Goal: Task Accomplishment & Management: Manage account settings

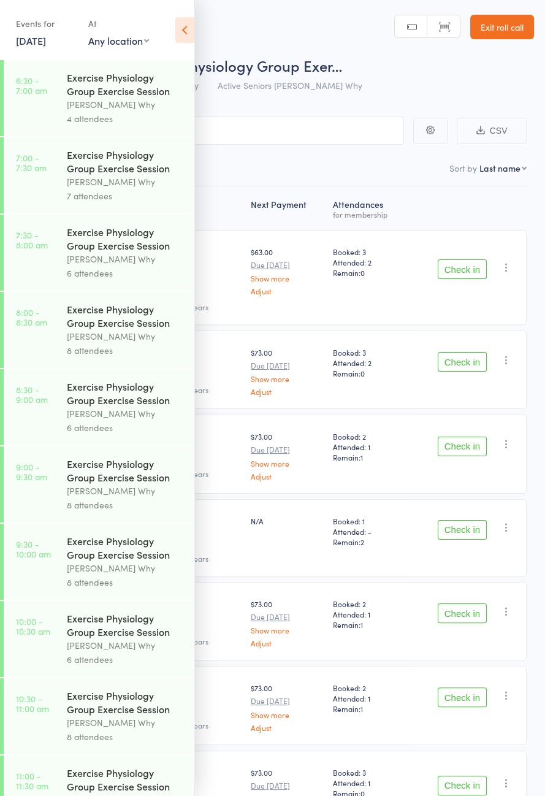
click at [180, 31] on icon at bounding box center [184, 30] width 19 height 26
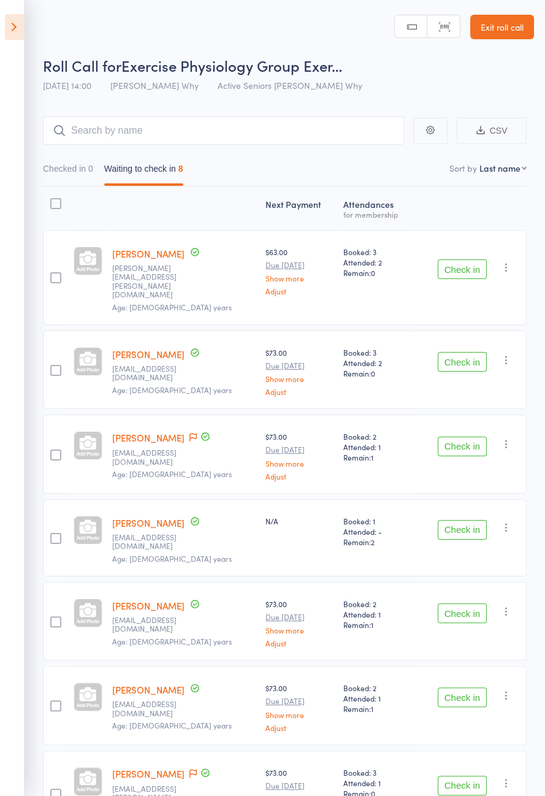
click at [464, 263] on button "Check in" at bounding box center [462, 270] width 49 height 20
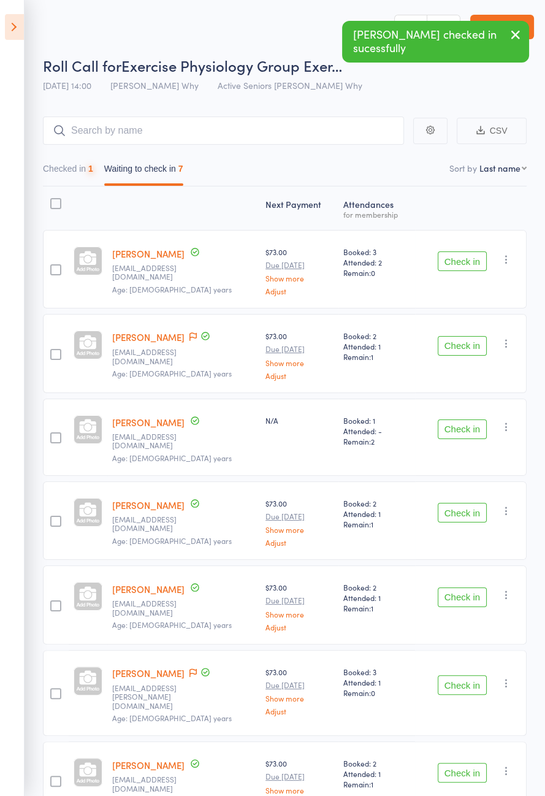
click at [464, 266] on button "Check in" at bounding box center [462, 262] width 49 height 20
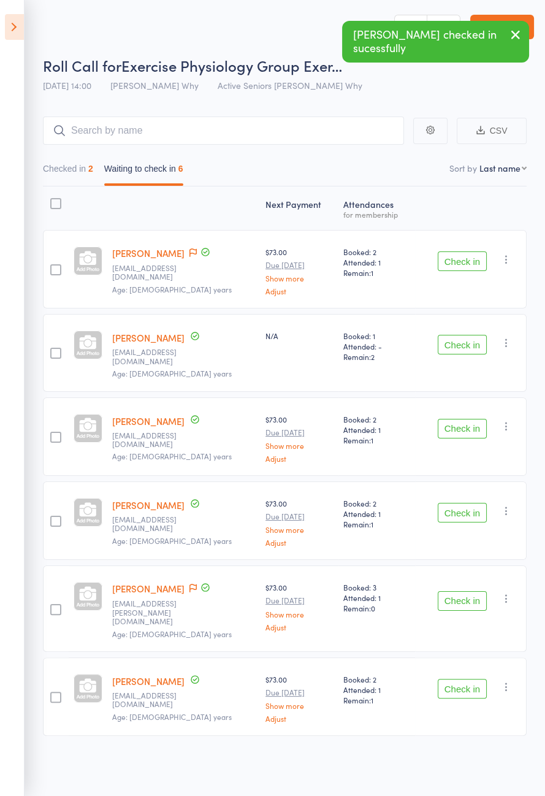
click at [463, 420] on button "Check in" at bounding box center [462, 429] width 49 height 20
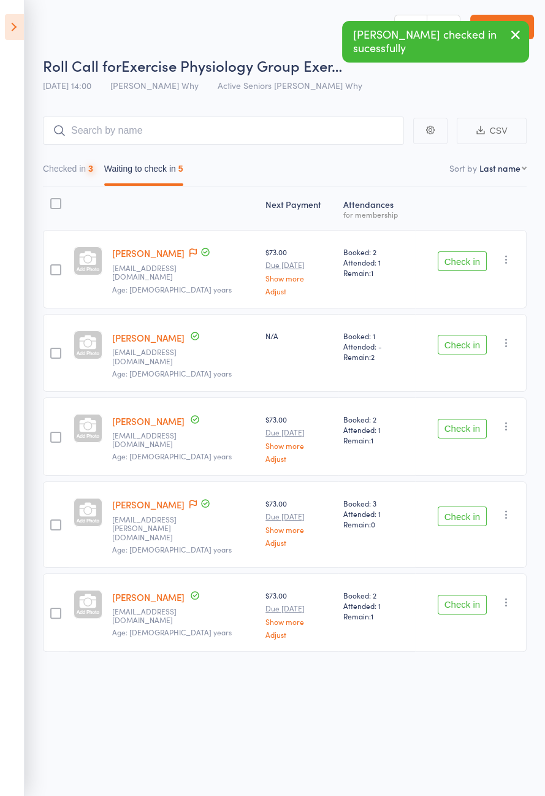
click at [468, 420] on button "Check in" at bounding box center [462, 429] width 49 height 20
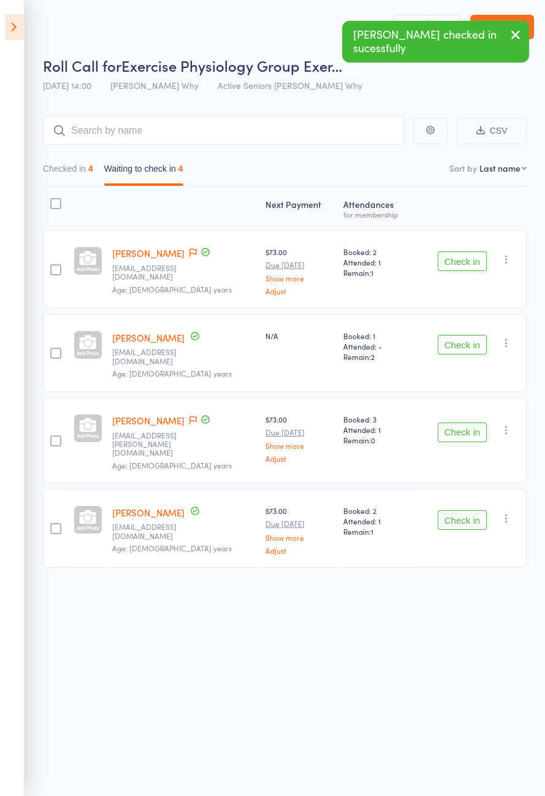
click at [467, 423] on button "Check in" at bounding box center [462, 433] width 49 height 20
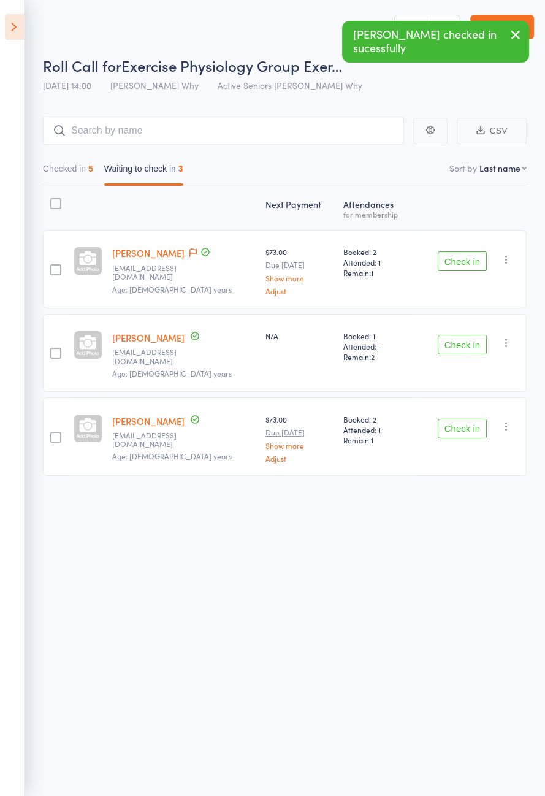
click at [463, 419] on button "Check in" at bounding box center [462, 429] width 49 height 20
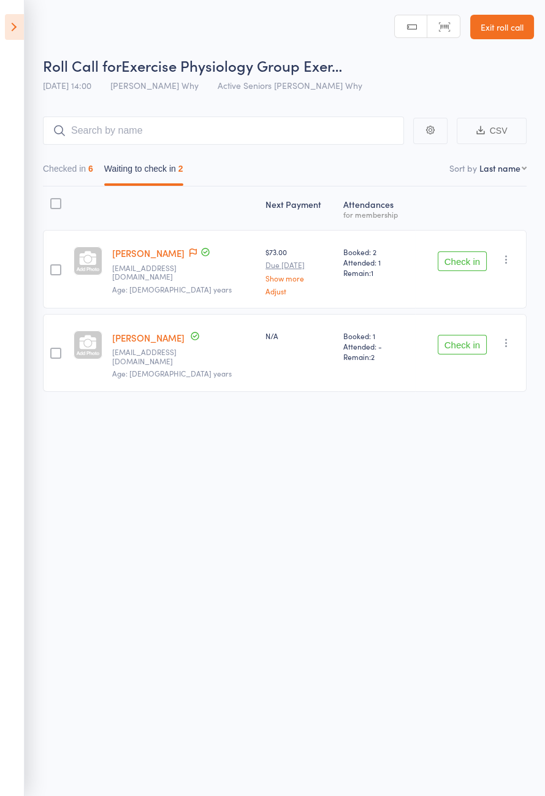
click at [509, 337] on icon "button" at bounding box center [507, 343] width 12 height 12
click at [479, 444] on li "Remove" at bounding box center [462, 449] width 101 height 17
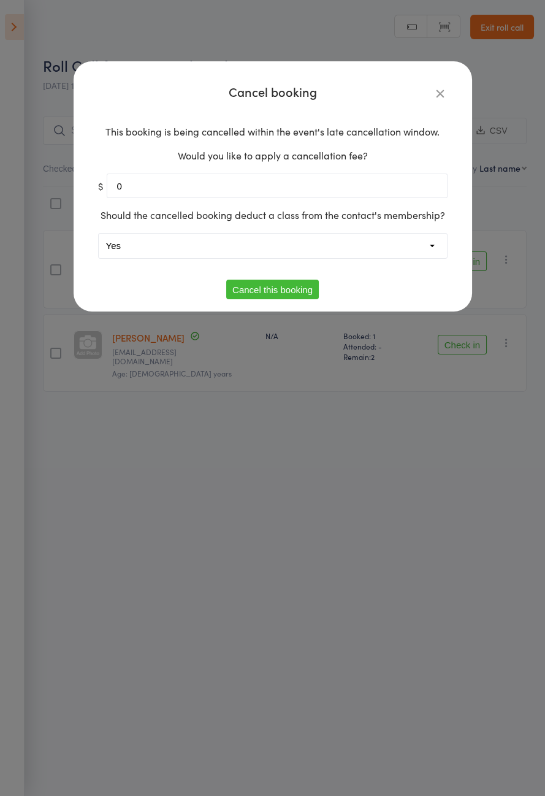
click at [326, 258] on select "Yes No" at bounding box center [273, 246] width 349 height 25
select select "1"
click at [293, 299] on button "Cancel this booking" at bounding box center [272, 290] width 93 height 20
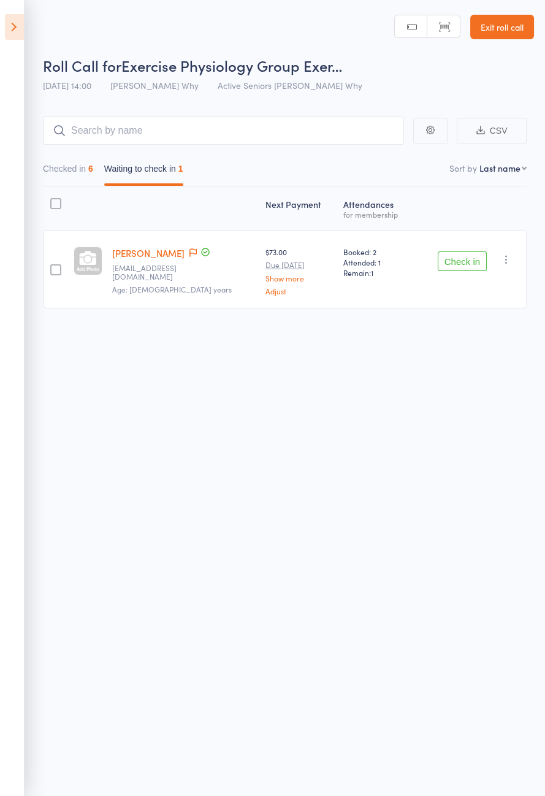
click at [461, 264] on button "Check in" at bounding box center [462, 262] width 49 height 20
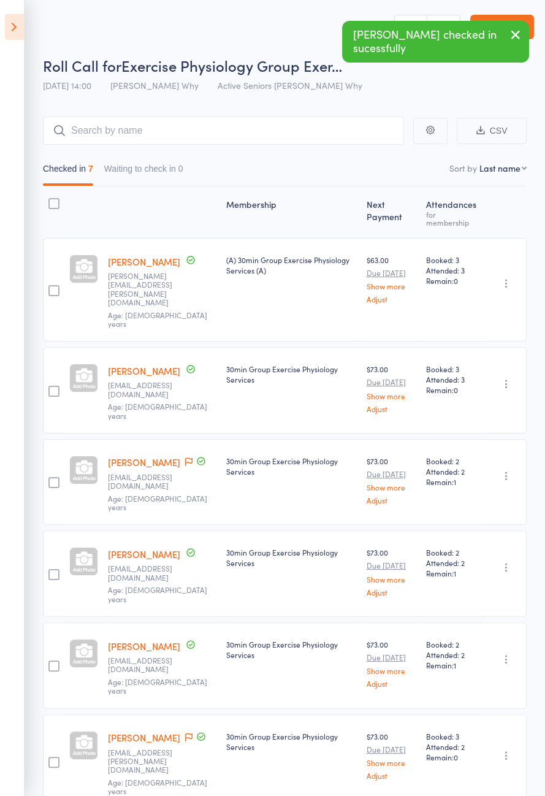
click at [13, 28] on icon at bounding box center [14, 27] width 19 height 26
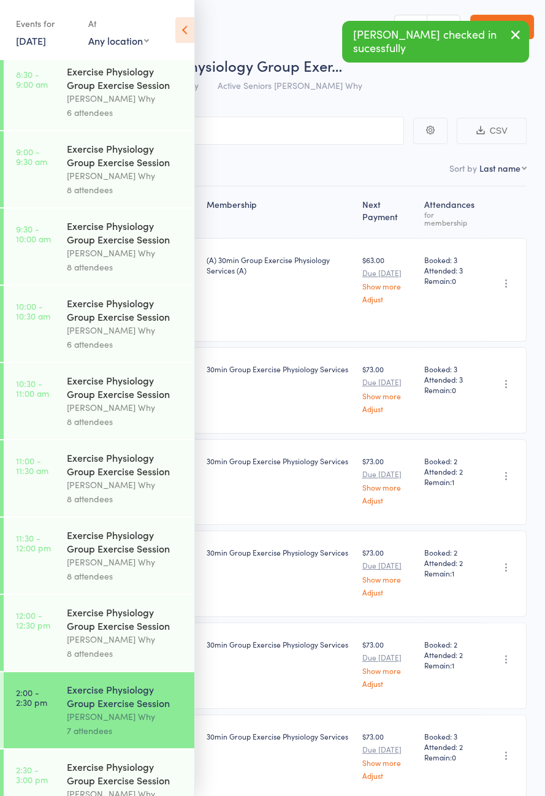
scroll to position [625, 0]
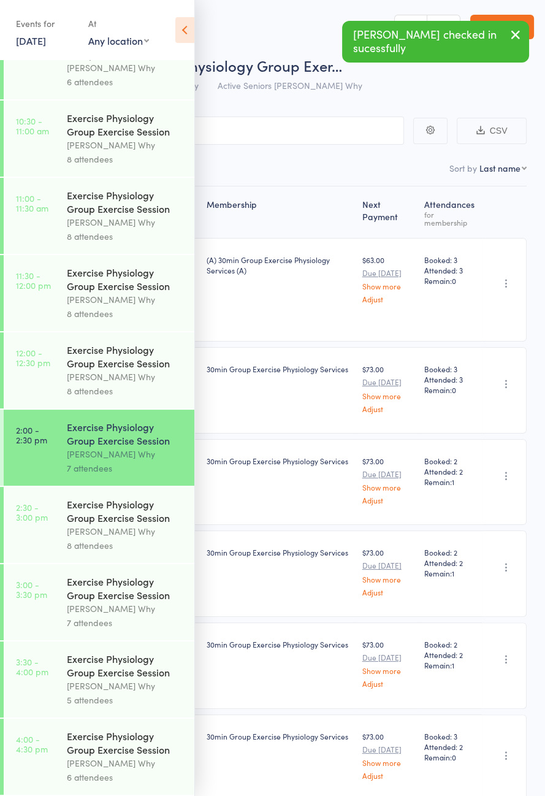
click at [139, 539] on div "8 attendees" at bounding box center [125, 546] width 117 height 14
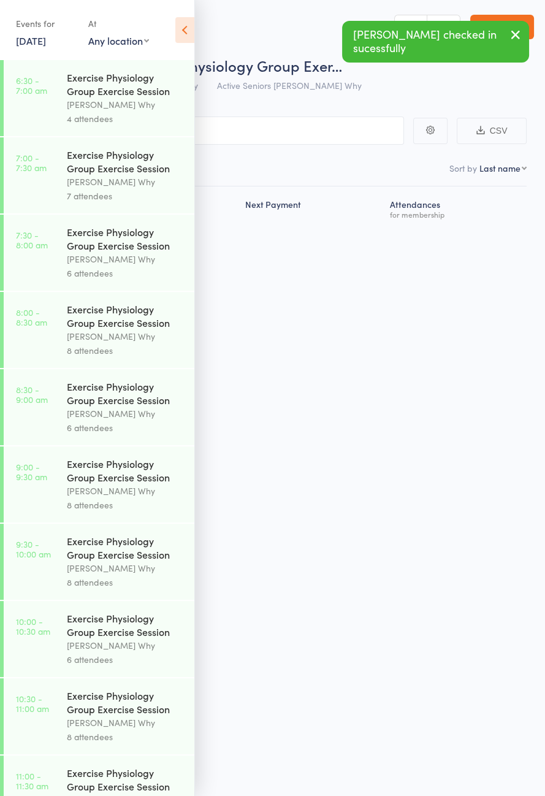
click at [190, 34] on icon at bounding box center [184, 30] width 19 height 26
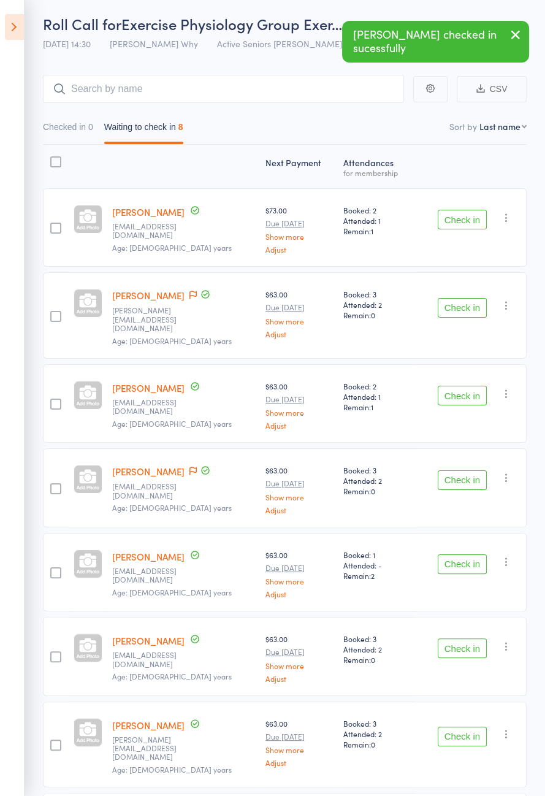
scroll to position [86, 0]
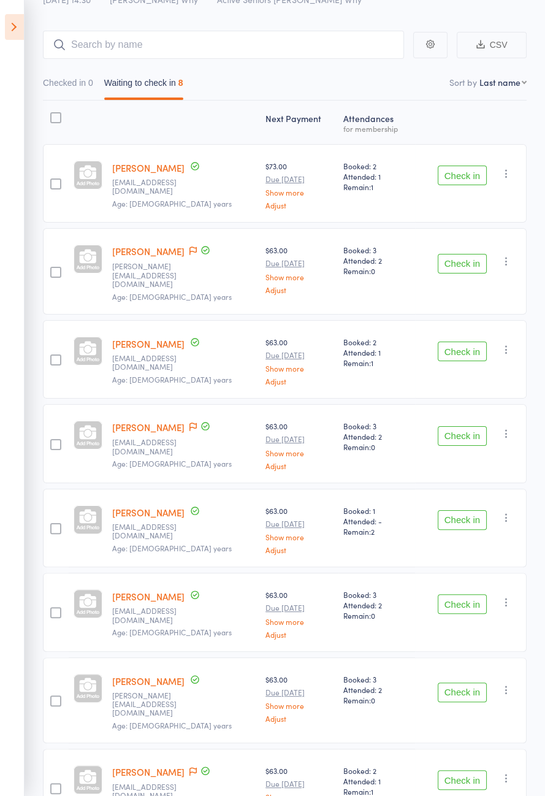
click at [190, 250] on icon at bounding box center [193, 251] width 7 height 9
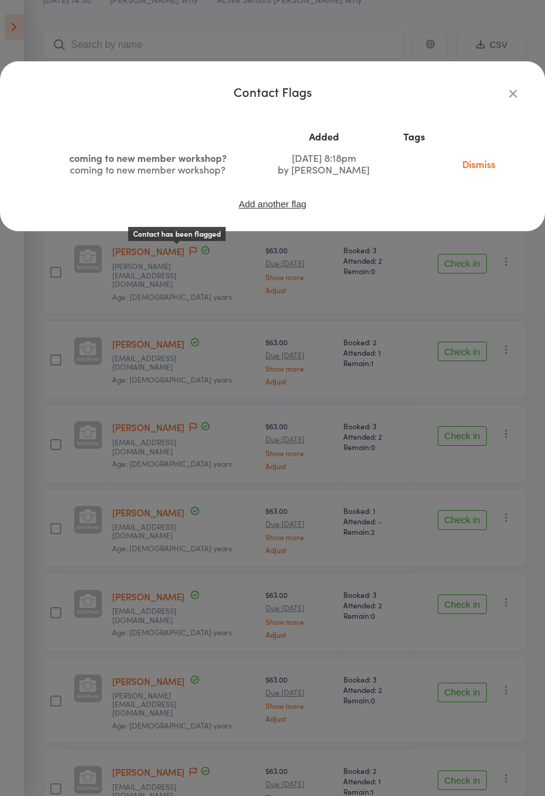
click at [515, 98] on icon "button" at bounding box center [513, 93] width 13 height 13
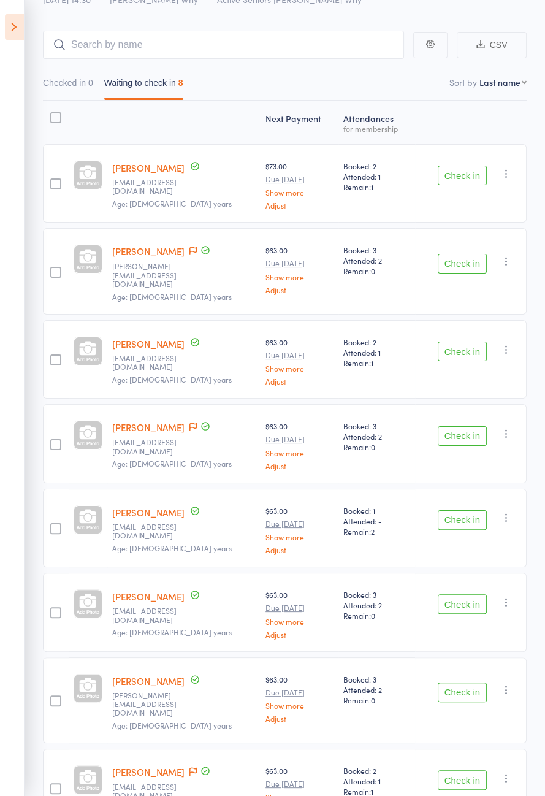
click at [17, 21] on icon at bounding box center [14, 27] width 19 height 26
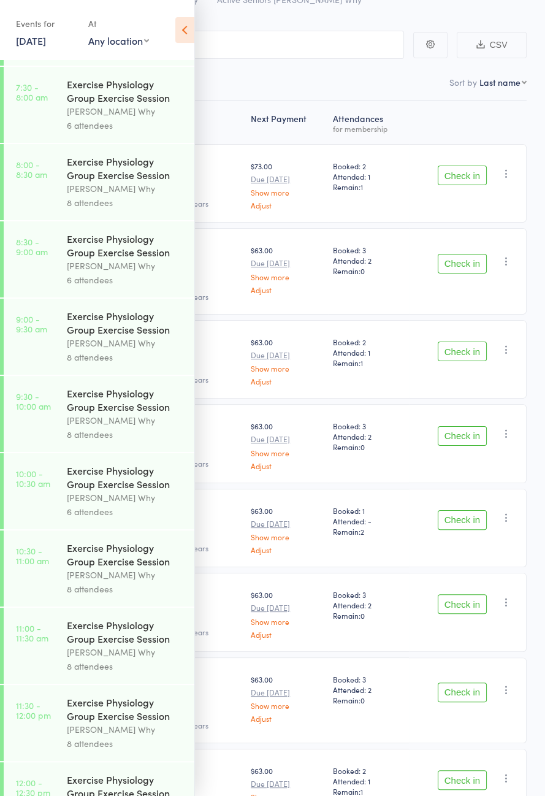
scroll to position [561, 0]
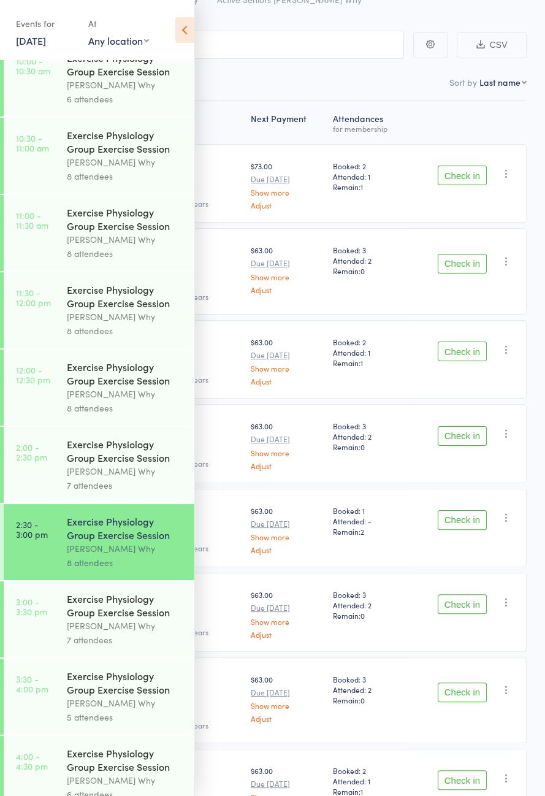
click at [128, 493] on div "7 attendees" at bounding box center [125, 486] width 117 height 14
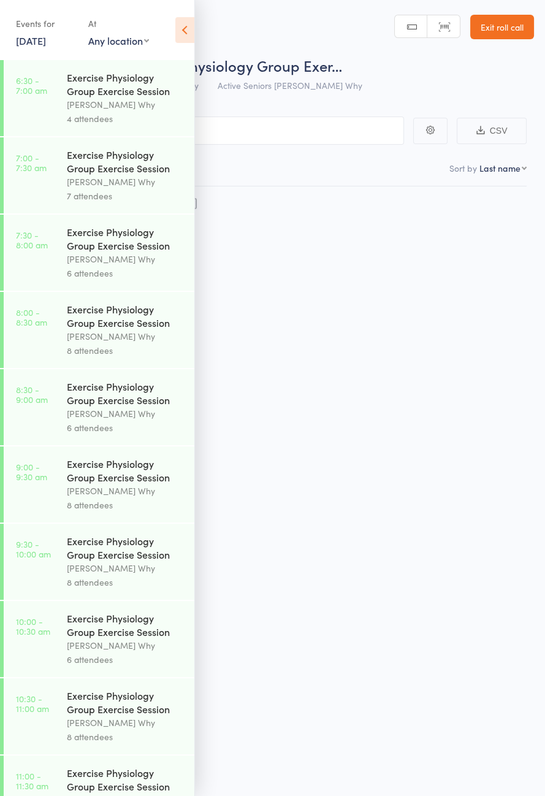
click at [185, 26] on icon at bounding box center [184, 30] width 19 height 26
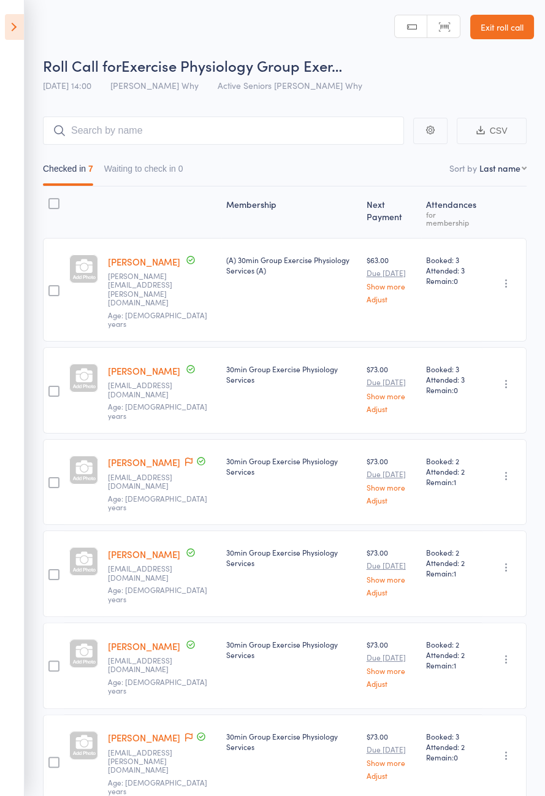
click at [185, 733] on icon at bounding box center [188, 737] width 7 height 9
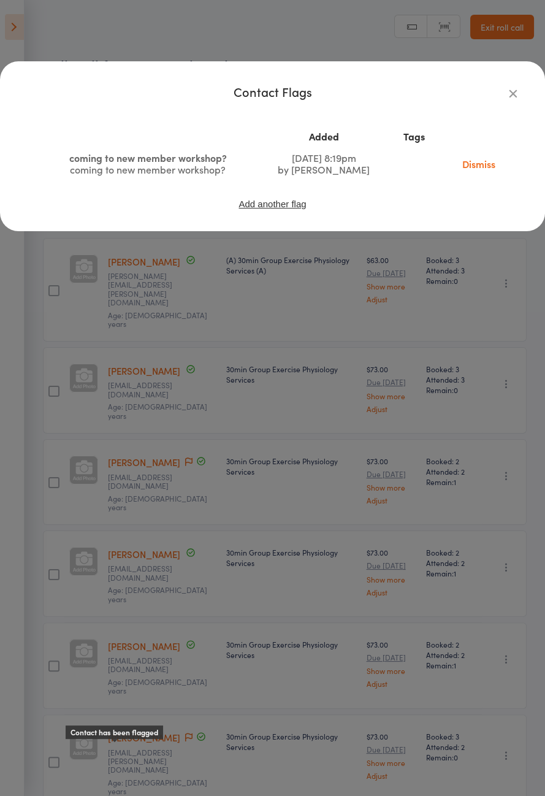
click at [511, 100] on button "button" at bounding box center [513, 93] width 15 height 15
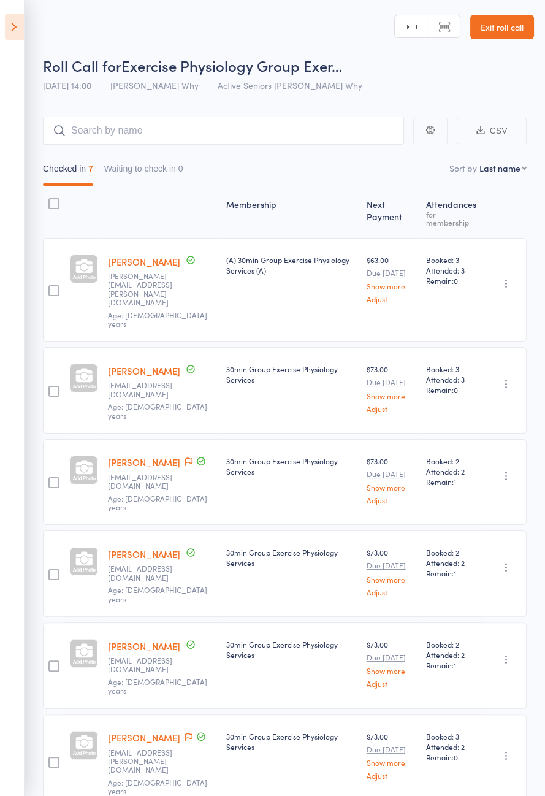
click at [15, 21] on icon at bounding box center [14, 27] width 19 height 26
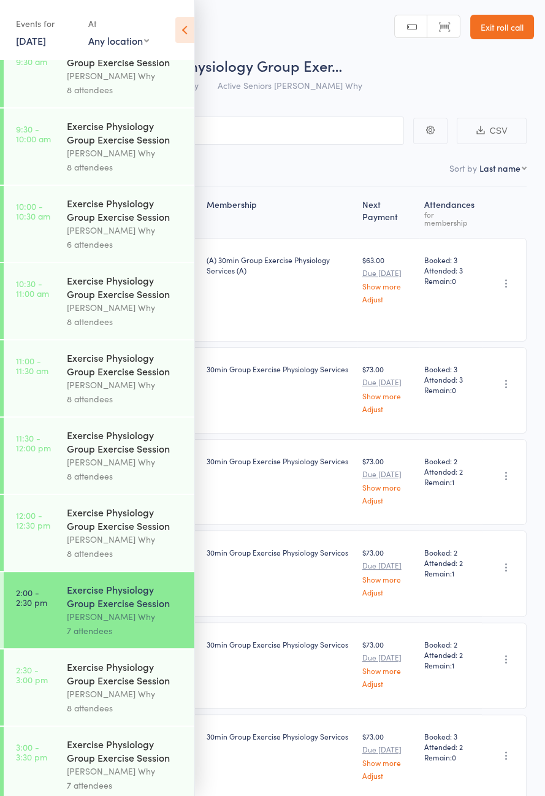
scroll to position [561, 0]
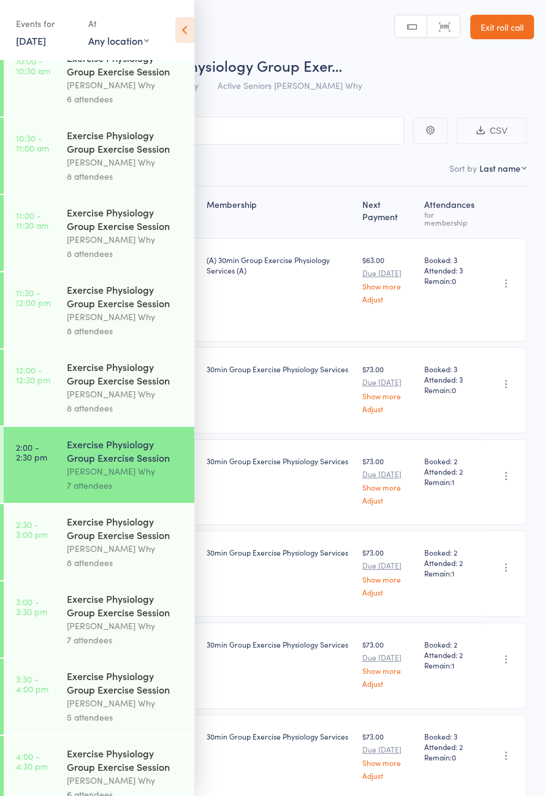
click at [134, 542] on div "Exercise Physiology Group Exercise Session" at bounding box center [125, 528] width 117 height 27
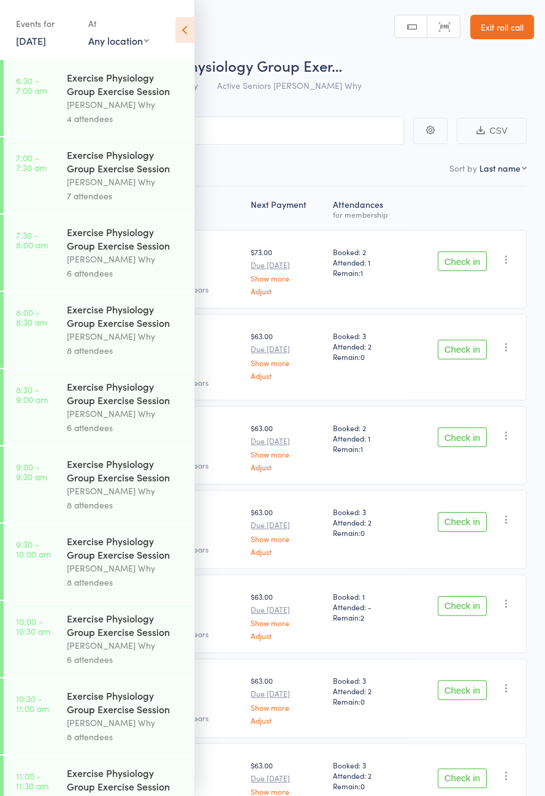
click at [185, 23] on icon at bounding box center [184, 30] width 19 height 26
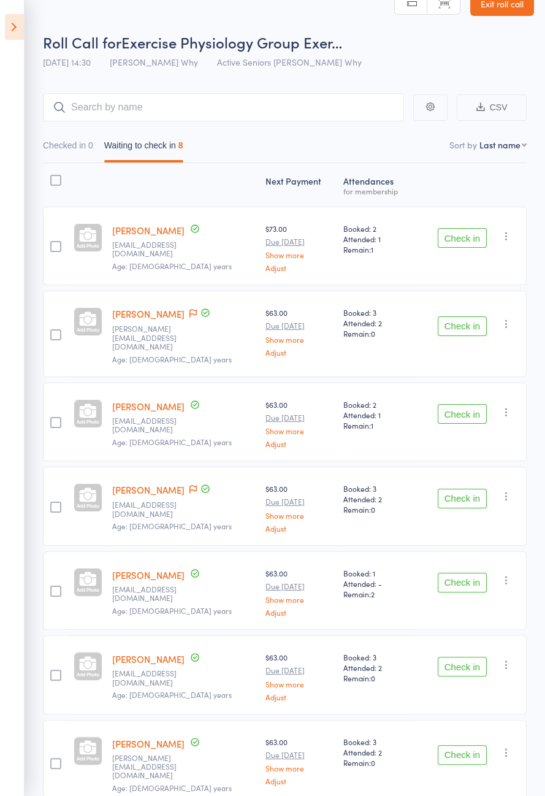
scroll to position [86, 0]
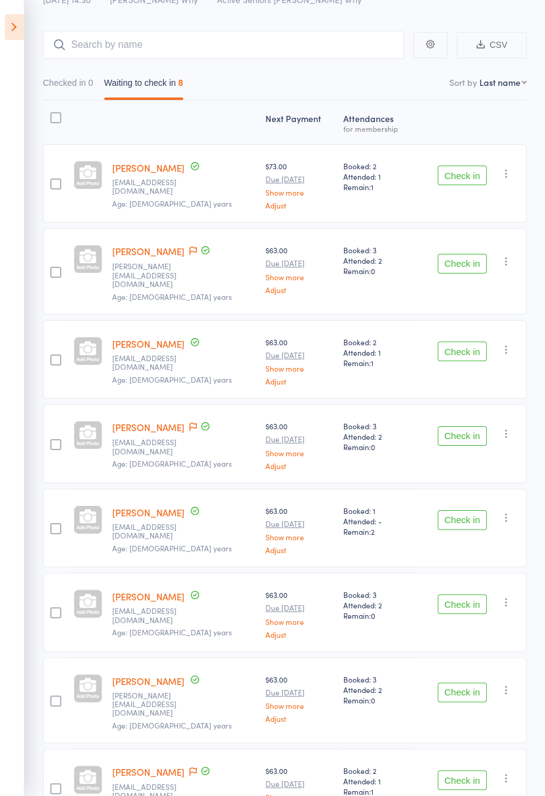
click at [195, 768] on icon at bounding box center [193, 772] width 7 height 9
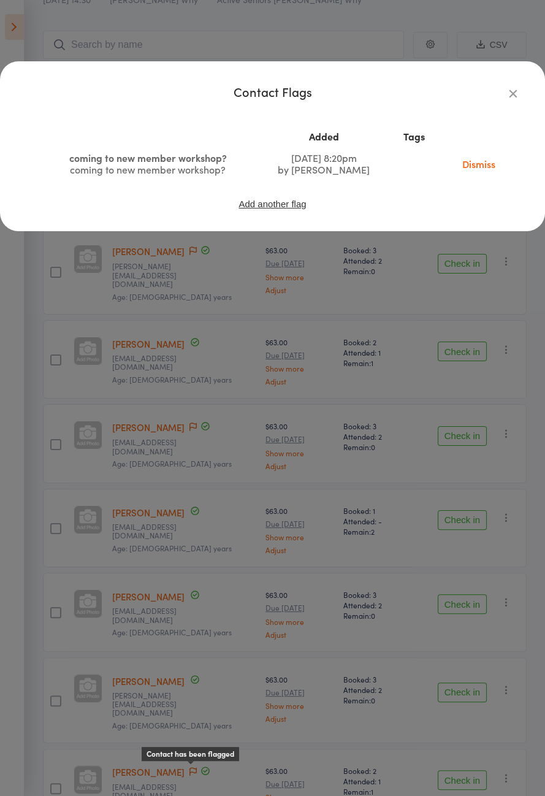
click at [520, 96] on icon "button" at bounding box center [513, 93] width 13 height 13
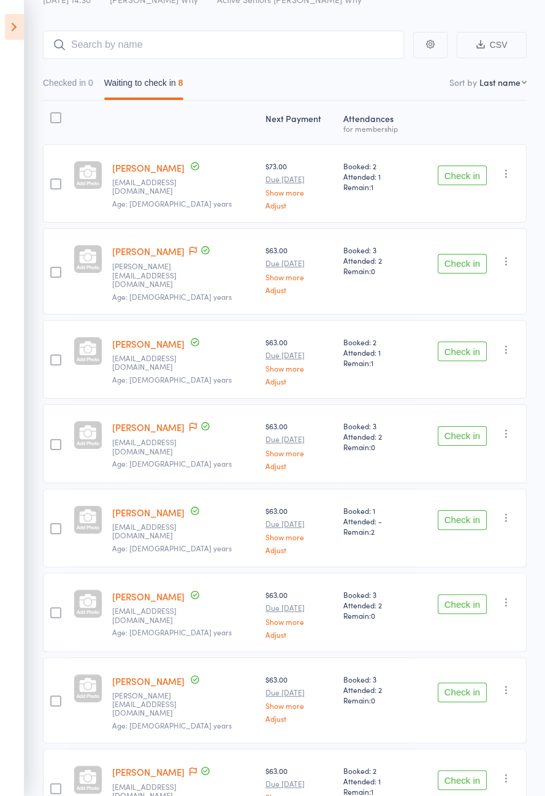
click at [190, 423] on icon at bounding box center [193, 427] width 7 height 9
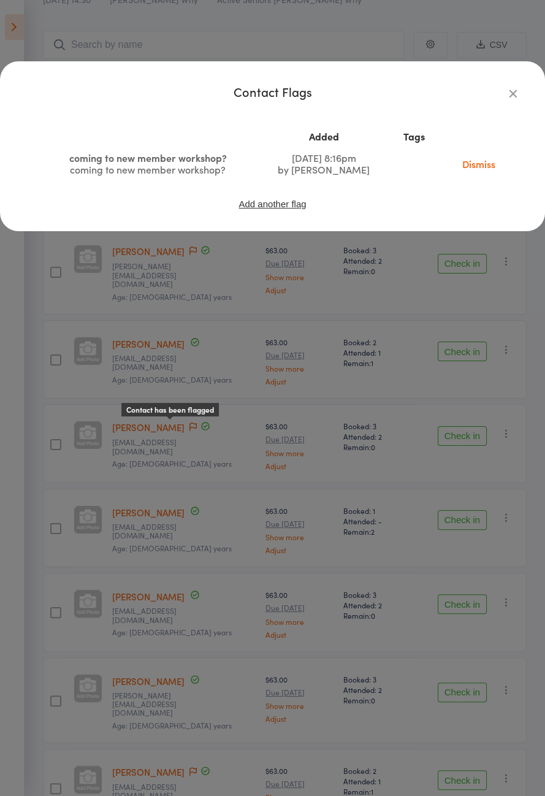
click at [514, 94] on icon "button" at bounding box center [513, 93] width 13 height 13
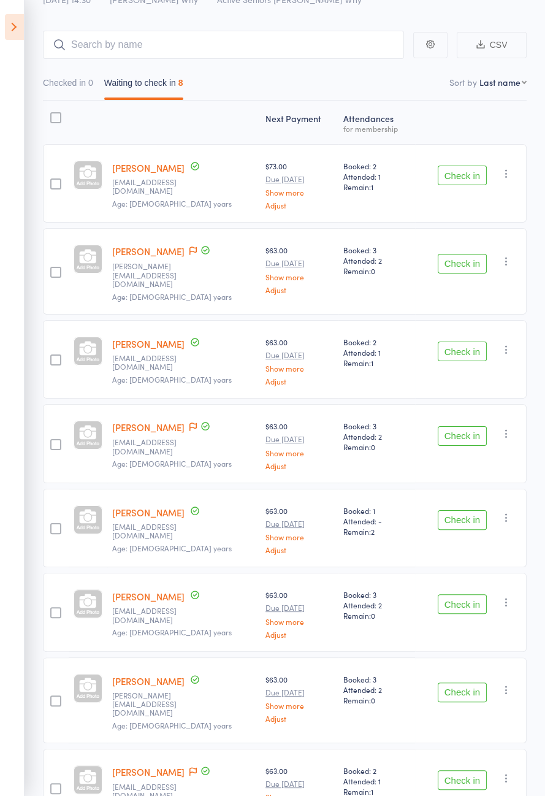
click at [464, 176] on button "Check in" at bounding box center [462, 176] width 49 height 20
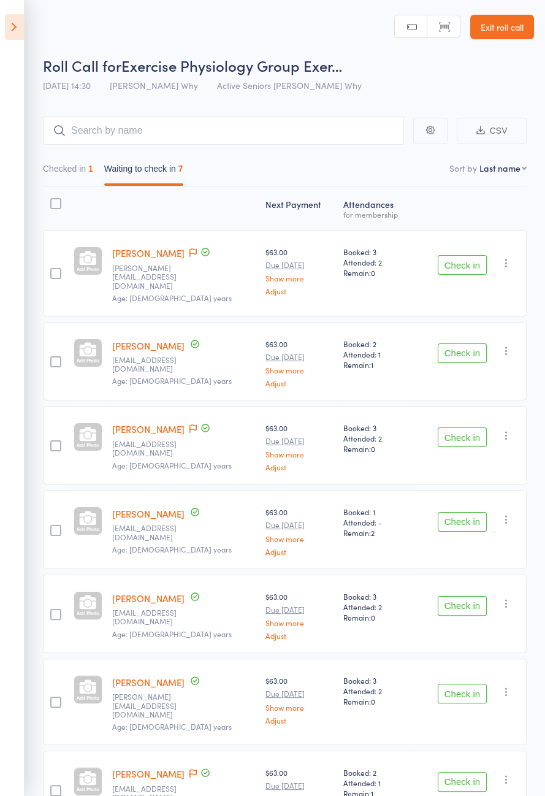
scroll to position [2, 0]
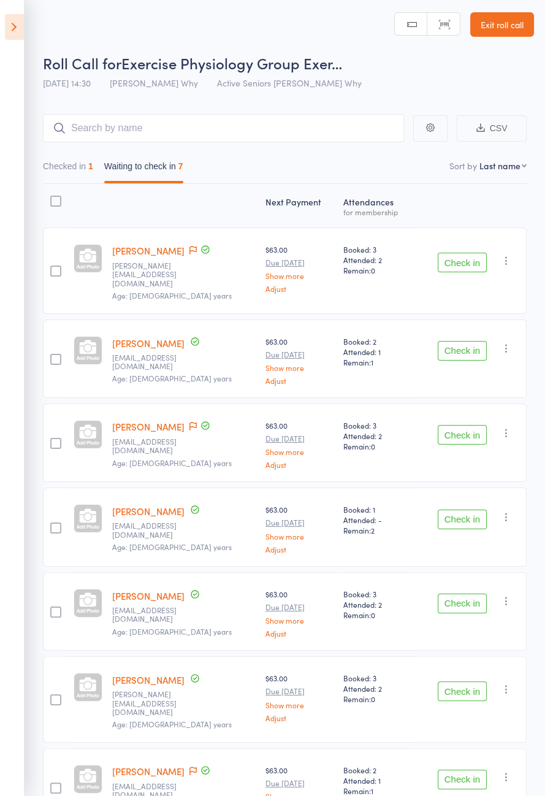
click at [468, 261] on button "Check in" at bounding box center [462, 263] width 49 height 20
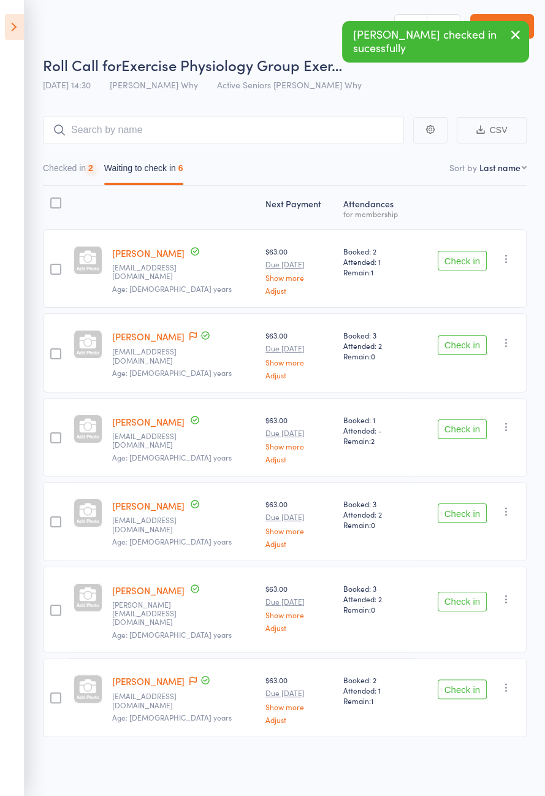
scroll to position [0, 0]
click at [468, 265] on button "Check in" at bounding box center [462, 262] width 49 height 20
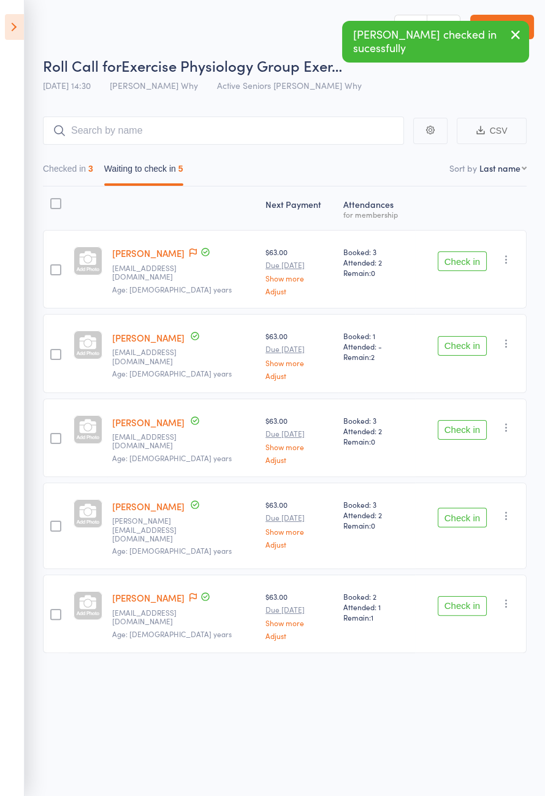
click at [66, 172] on button "Checked in 3" at bounding box center [68, 172] width 50 height 28
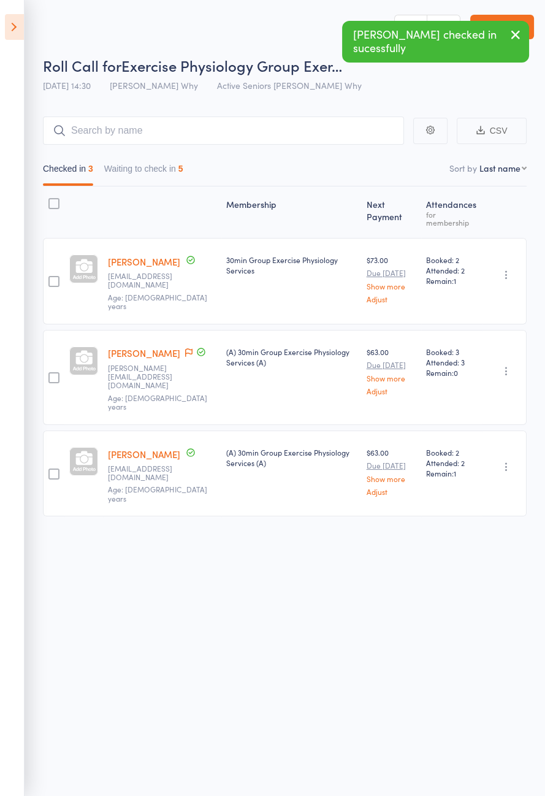
click at [508, 461] on icon "button" at bounding box center [507, 467] width 12 height 12
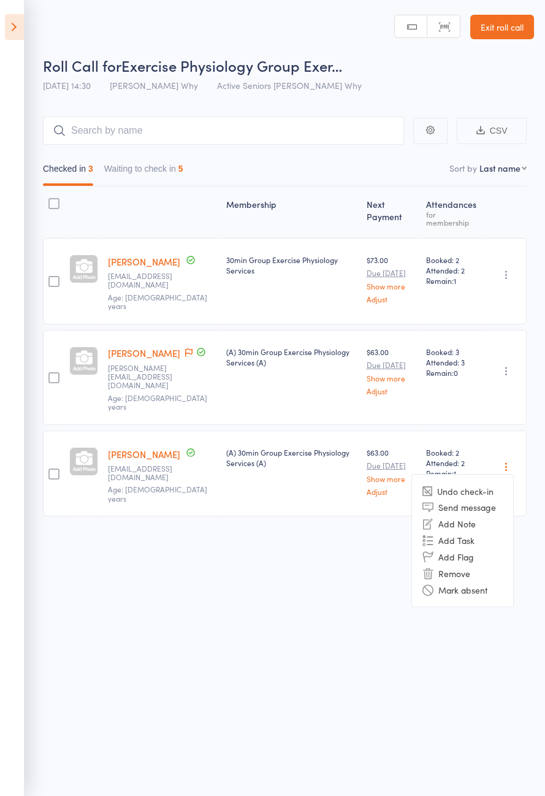
click at [468, 483] on li "Undo check-in" at bounding box center [462, 490] width 101 height 15
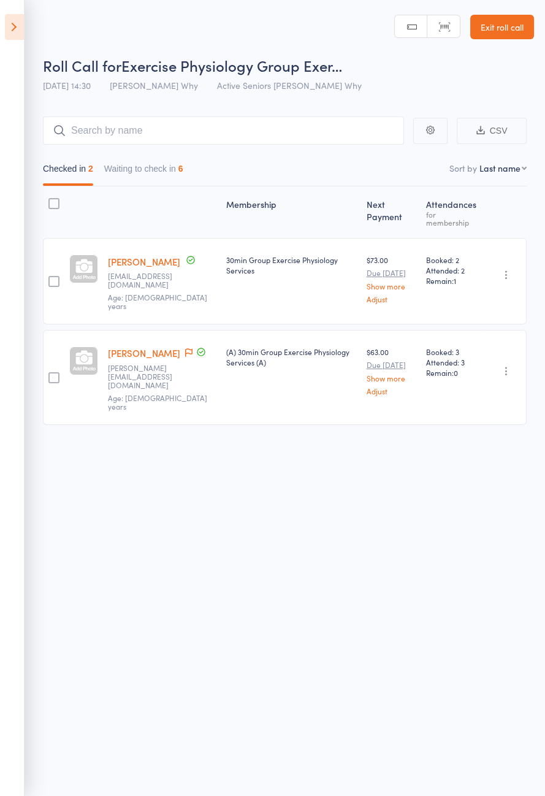
click at [175, 171] on button "Waiting to check in 6" at bounding box center [143, 172] width 79 height 28
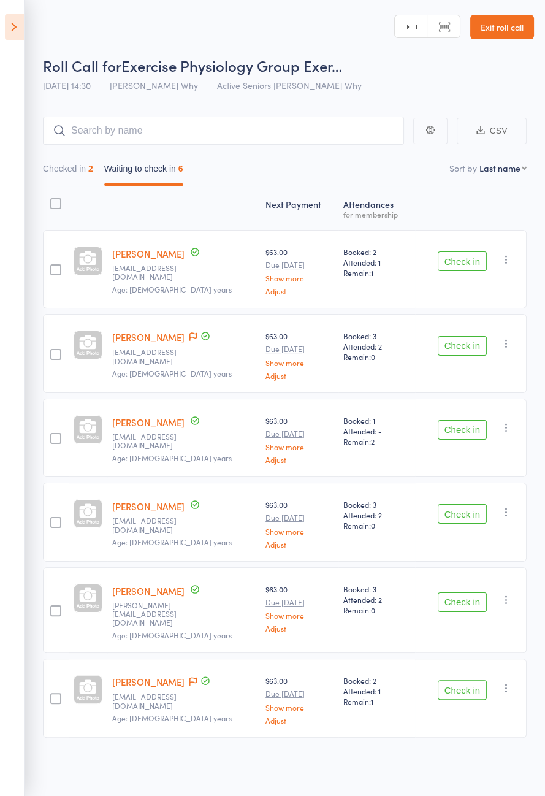
click at [464, 349] on button "Check in" at bounding box center [462, 346] width 49 height 20
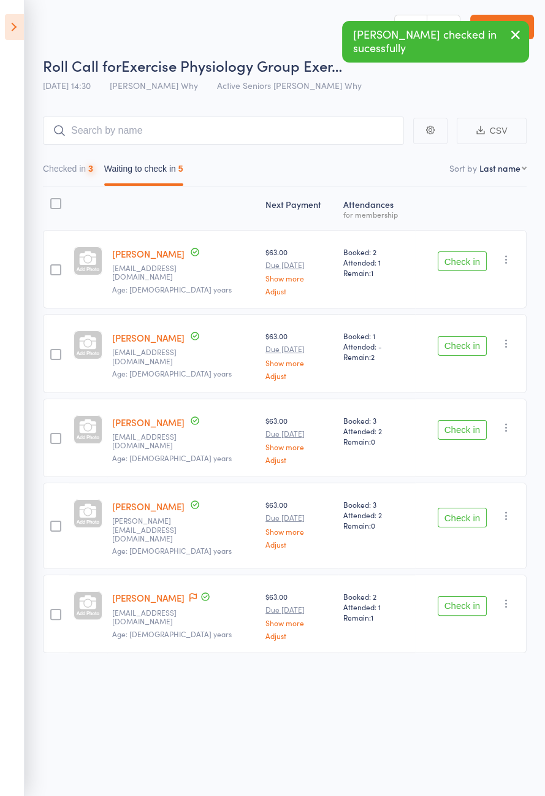
click at [463, 347] on button "Check in" at bounding box center [462, 346] width 49 height 20
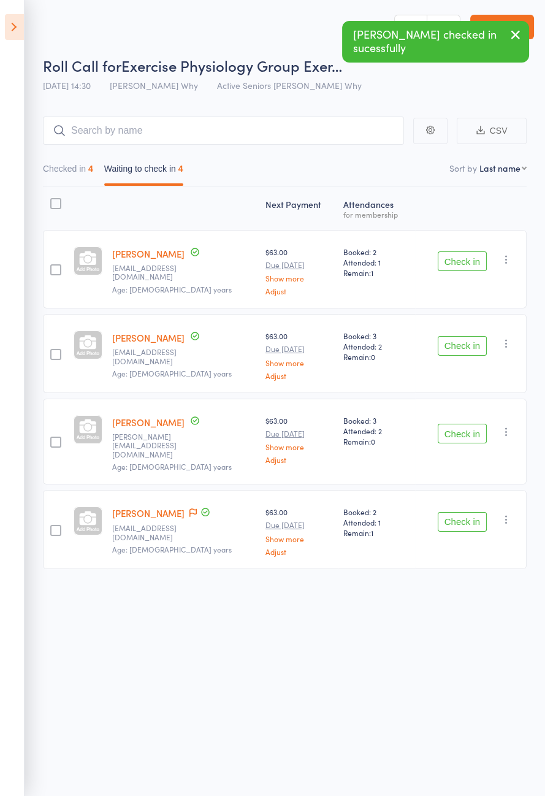
click at [460, 345] on button "Check in" at bounding box center [462, 346] width 49 height 20
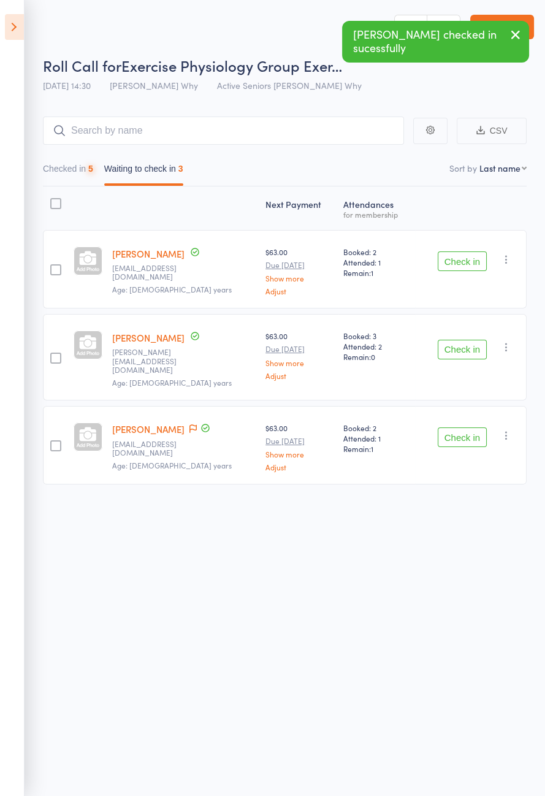
click at [464, 348] on button "Check in" at bounding box center [462, 350] width 49 height 20
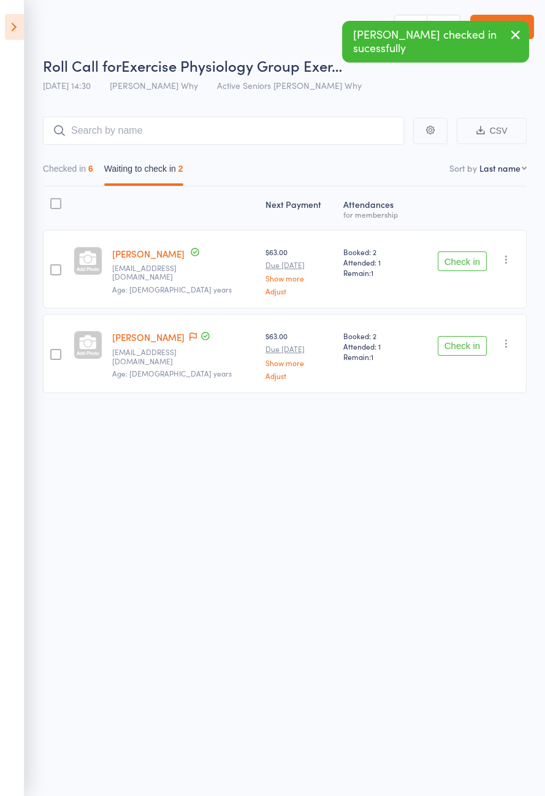
click at [461, 347] on button "Check in" at bounding box center [462, 346] width 49 height 20
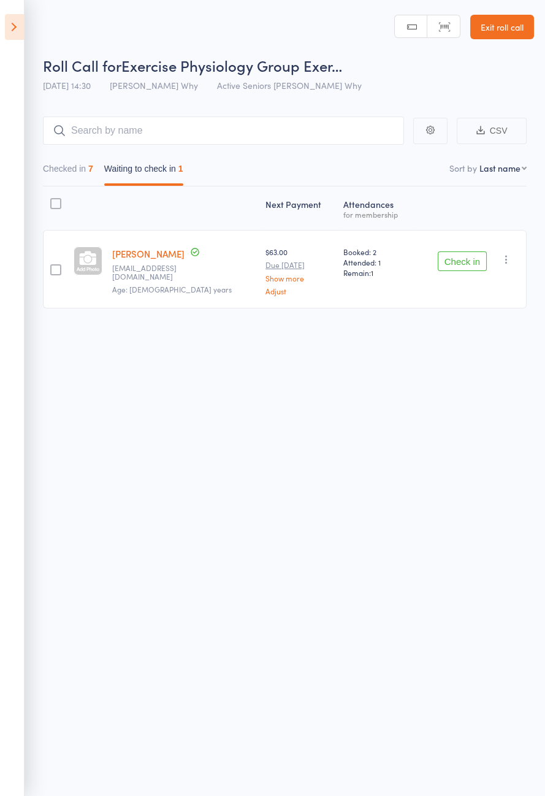
click at [71, 172] on button "Checked in 7" at bounding box center [68, 172] width 50 height 28
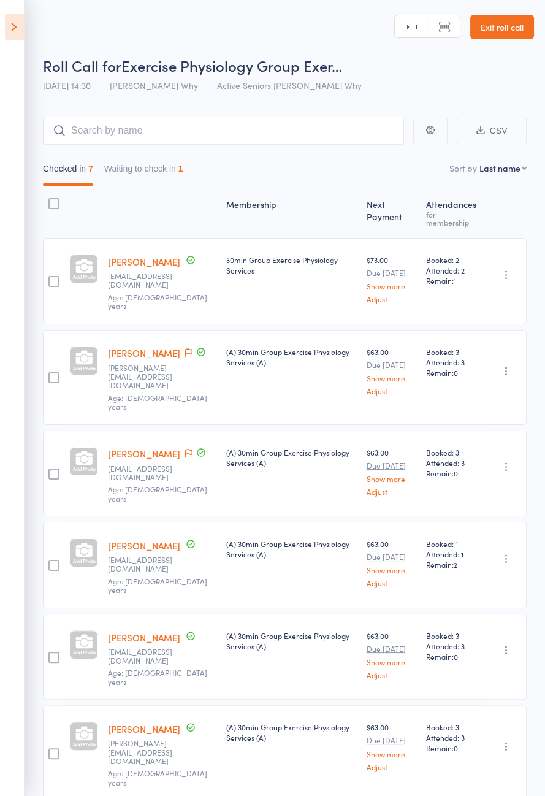
click at [156, 171] on button "Waiting to check in 1" at bounding box center [143, 172] width 79 height 28
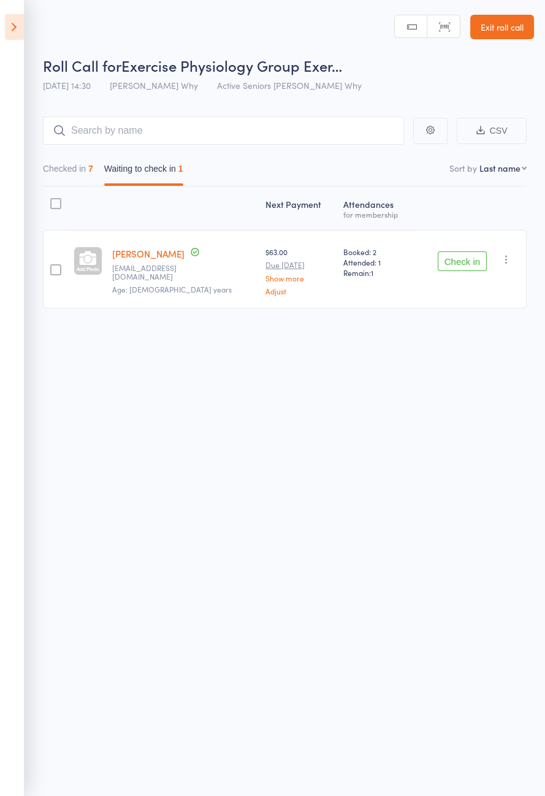
click at [15, 25] on icon at bounding box center [14, 27] width 19 height 26
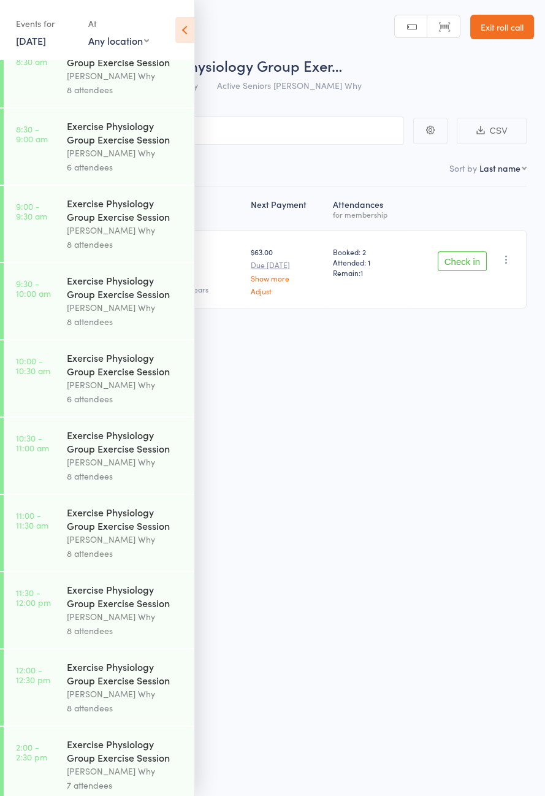
scroll to position [561, 0]
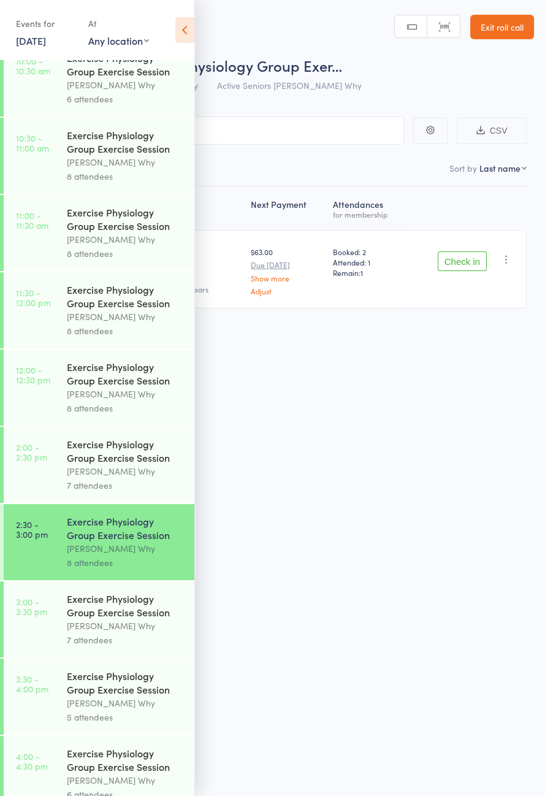
click at [141, 619] on div "Exercise Physiology Group Exercise Session" at bounding box center [125, 605] width 117 height 27
click at [190, 31] on icon at bounding box center [184, 30] width 19 height 26
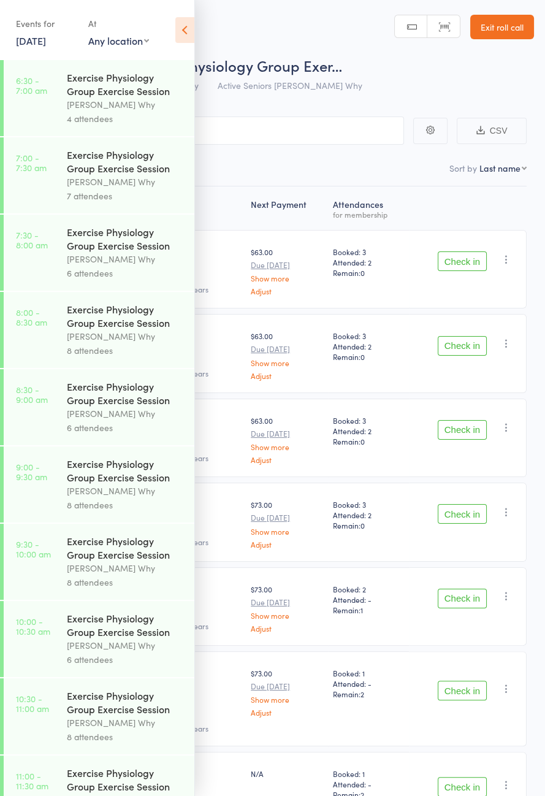
click at [191, 30] on icon at bounding box center [184, 30] width 19 height 26
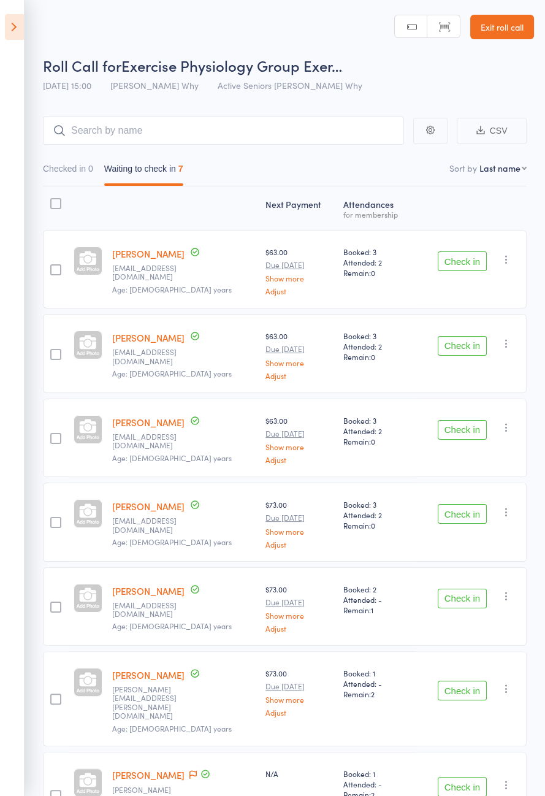
click at [190, 771] on icon at bounding box center [193, 775] width 7 height 9
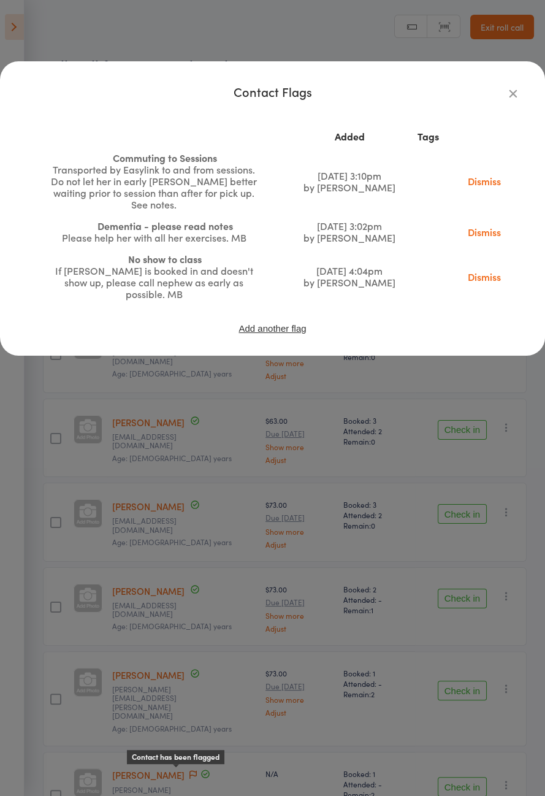
click at [512, 99] on icon "button" at bounding box center [513, 93] width 13 height 13
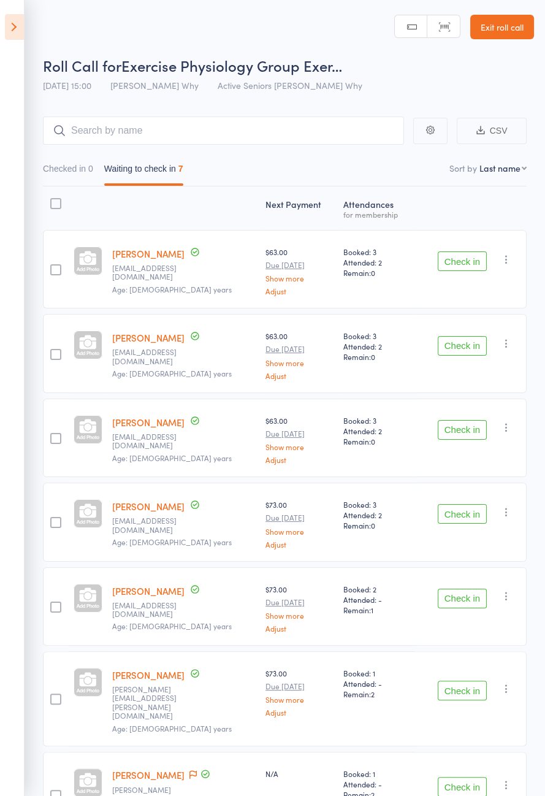
click at [152, 769] on link "Ellen Ulaszyn" at bounding box center [148, 775] width 72 height 13
click at [454, 265] on button "Check in" at bounding box center [462, 262] width 49 height 20
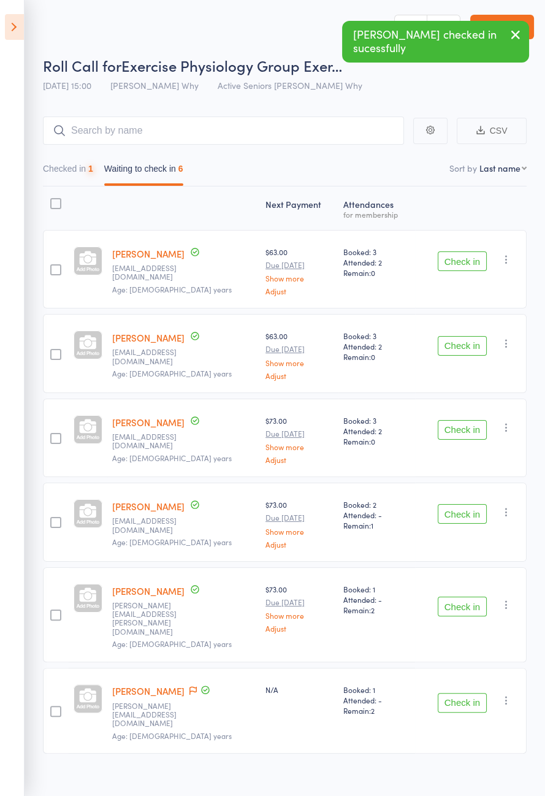
click at [465, 258] on button "Check in" at bounding box center [462, 262] width 49 height 20
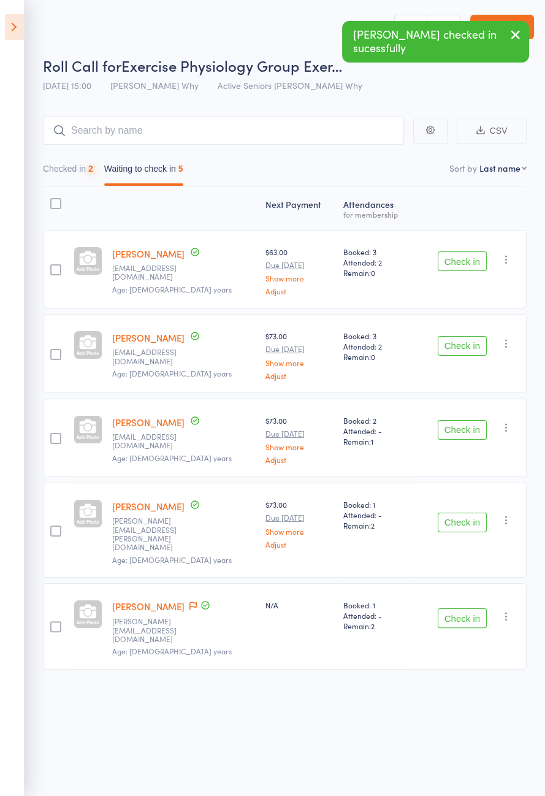
click at [472, 263] on button "Check in" at bounding box center [462, 262] width 49 height 20
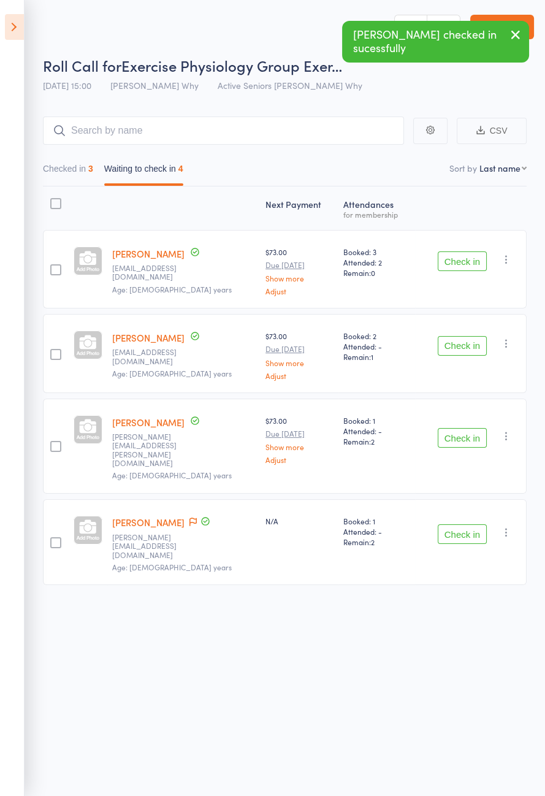
click at [464, 266] on button "Check in" at bounding box center [462, 262] width 49 height 20
click at [461, 336] on button "Check in" at bounding box center [462, 346] width 49 height 20
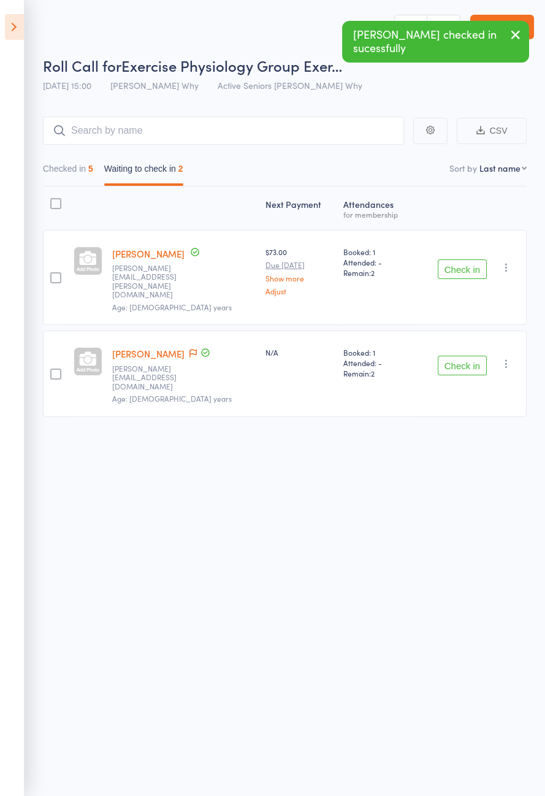
click at [468, 262] on button "Check in" at bounding box center [462, 270] width 49 height 20
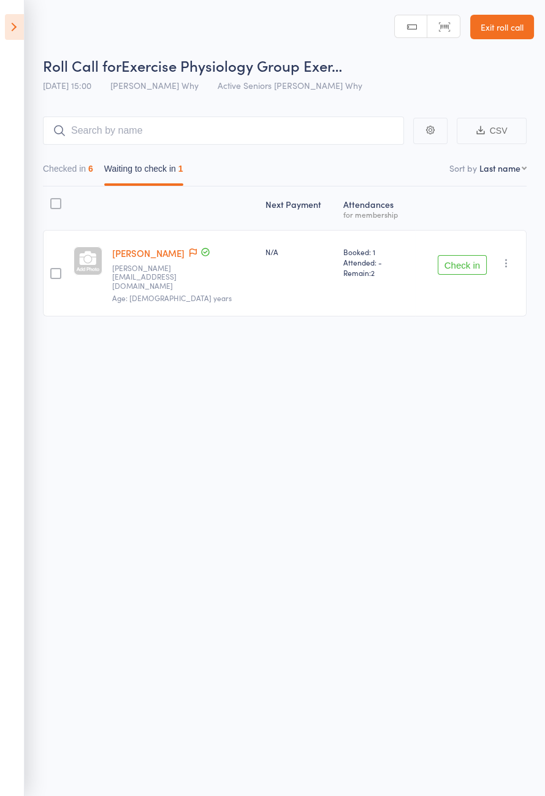
click at [82, 164] on button "Checked in 6" at bounding box center [68, 172] width 50 height 28
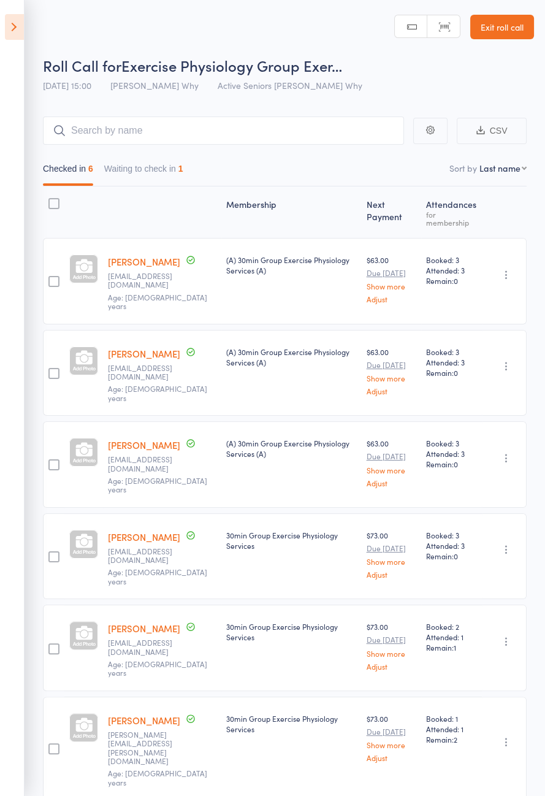
click at [503, 333] on div "Undo check-in Send message Add Note Add Task Add Flag Remove Mark absent" at bounding box center [504, 373] width 45 height 87
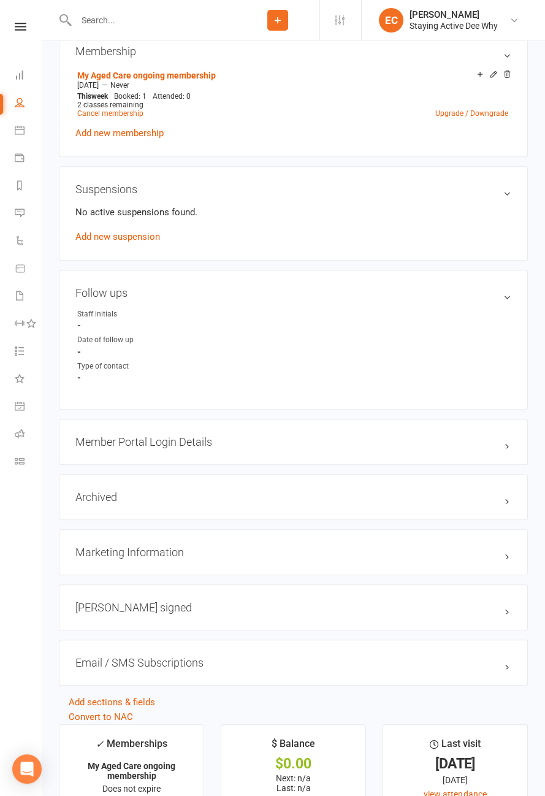
scroll to position [1129, 0]
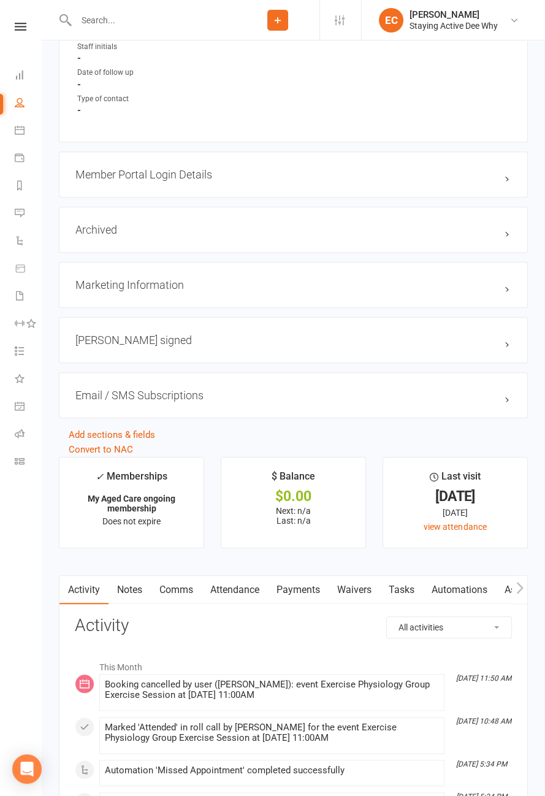
click at [135, 576] on link "Notes" at bounding box center [130, 590] width 42 height 28
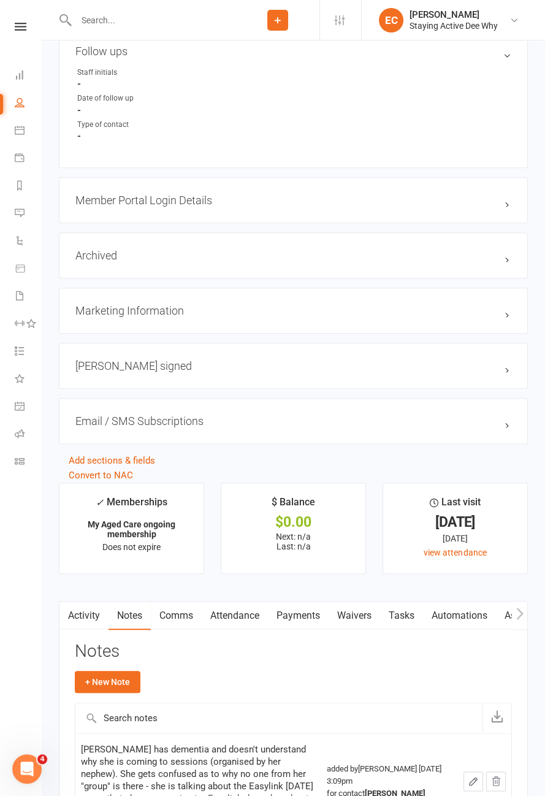
scroll to position [1169, 0]
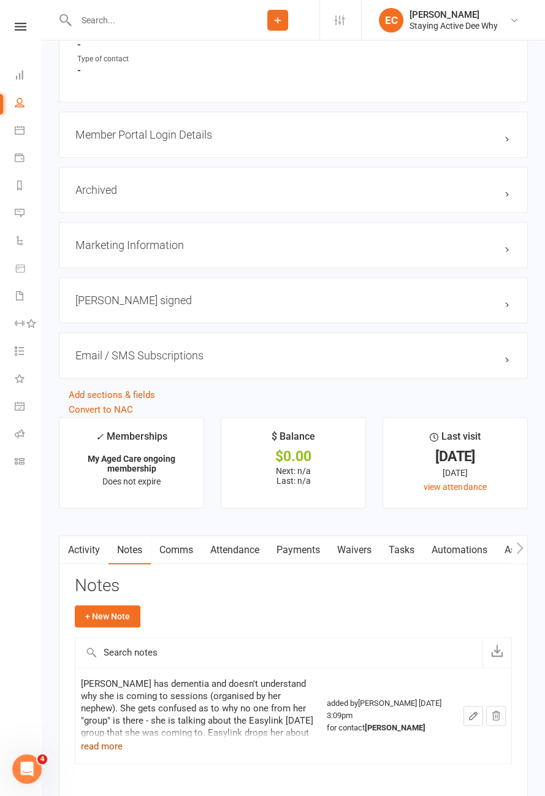
click at [107, 739] on button "read more" at bounding box center [102, 746] width 42 height 15
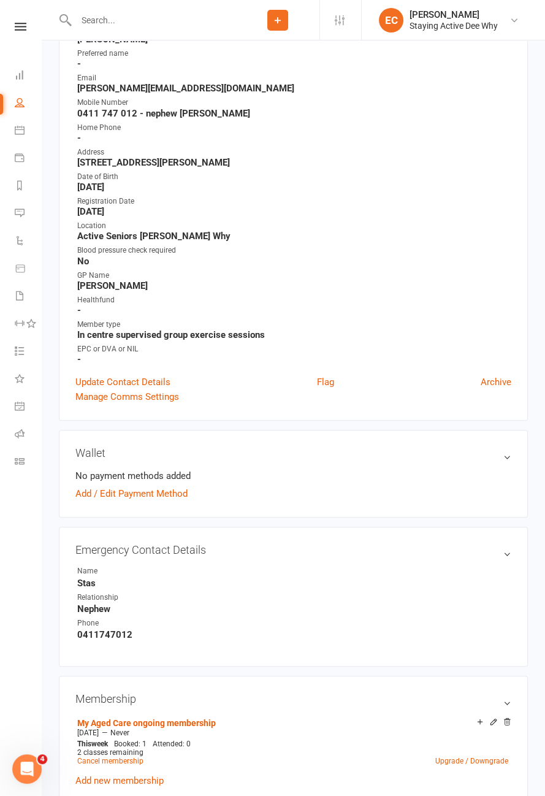
scroll to position [0, 0]
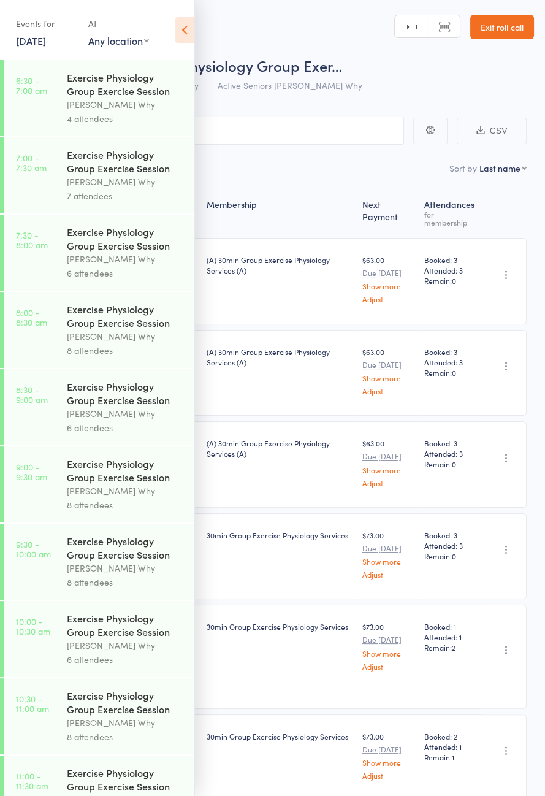
click at [183, 28] on icon at bounding box center [184, 30] width 19 height 26
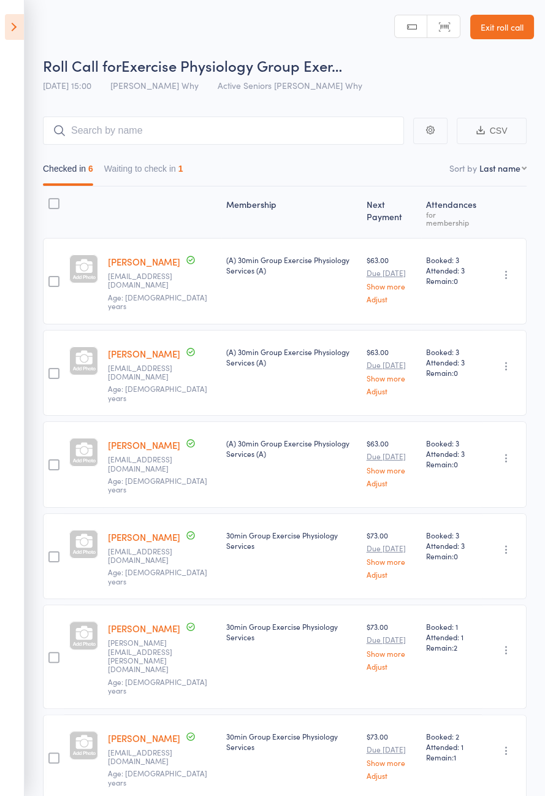
click at [20, 37] on icon at bounding box center [14, 27] width 19 height 26
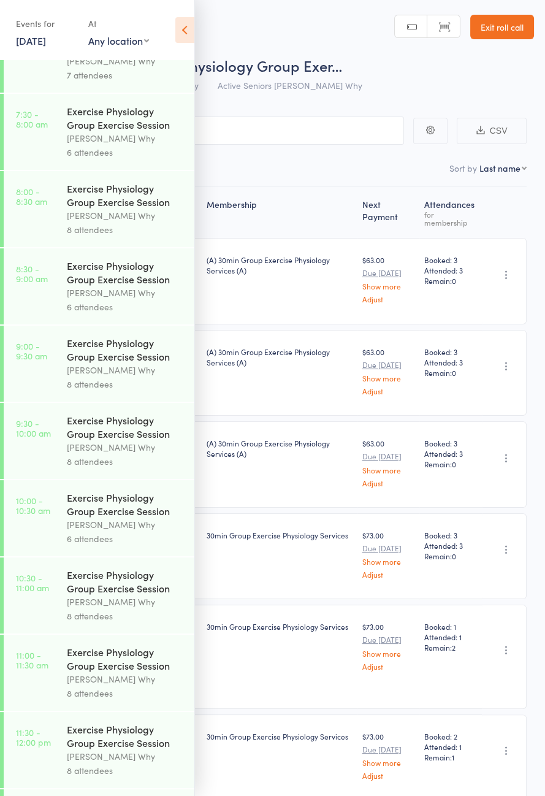
scroll to position [625, 0]
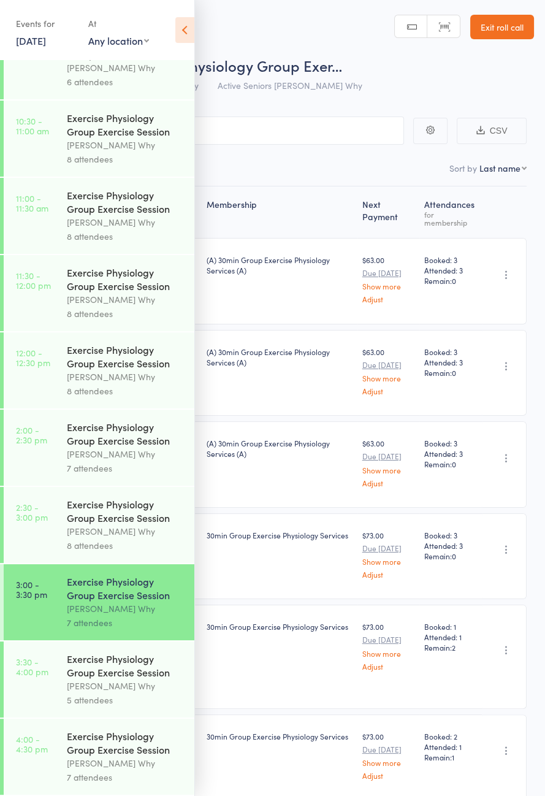
click at [134, 665] on div "Exercise Physiology Group Exercise Session" at bounding box center [125, 665] width 117 height 27
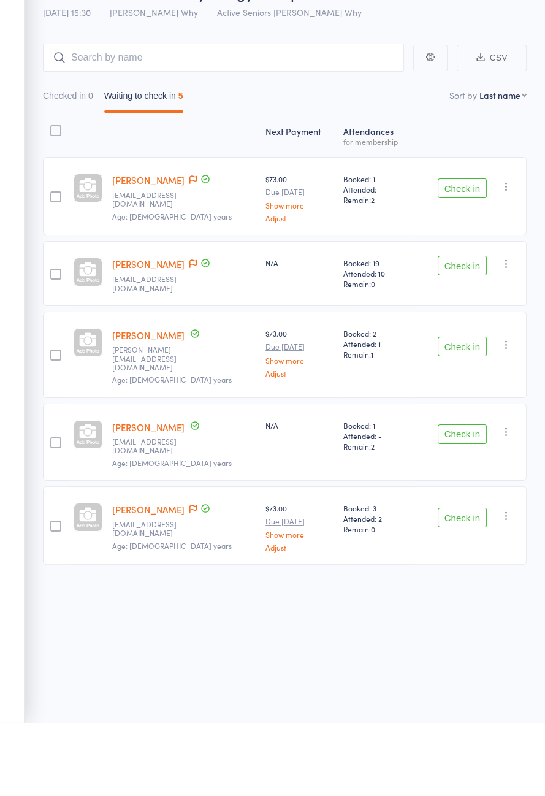
click at [470, 498] on button "Check in" at bounding box center [462, 508] width 49 height 20
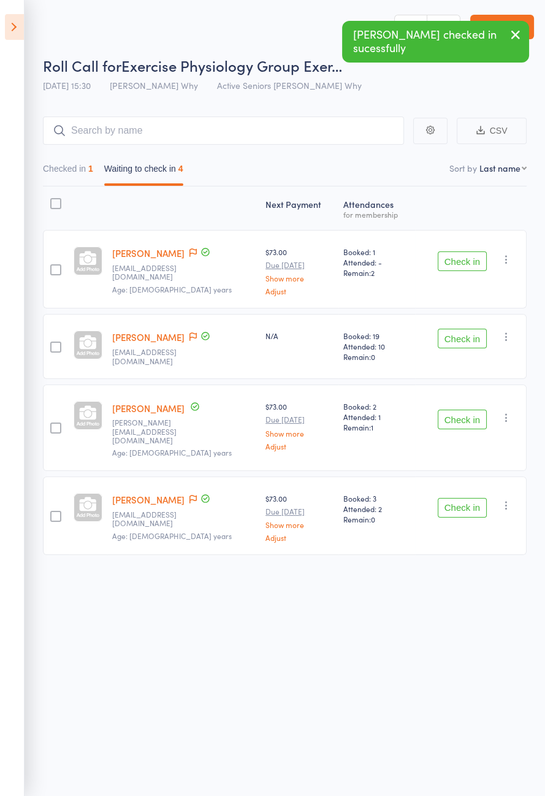
click at [7, 33] on icon at bounding box center [14, 27] width 19 height 26
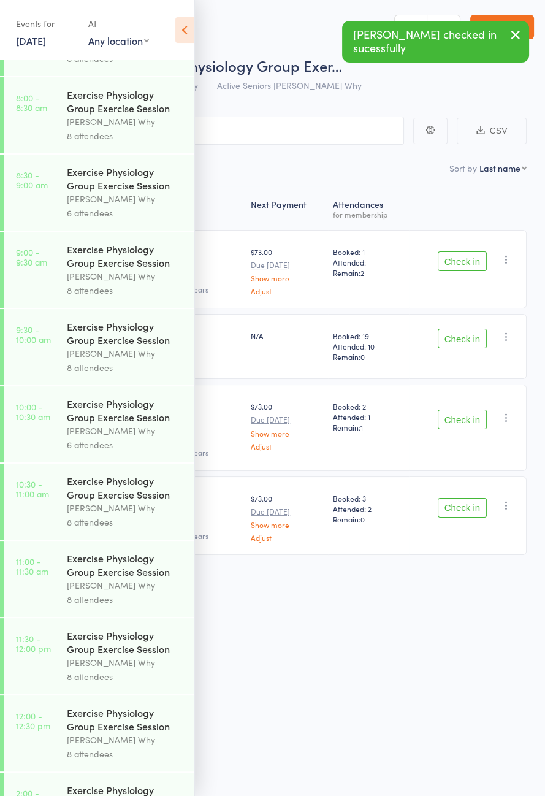
scroll to position [561, 0]
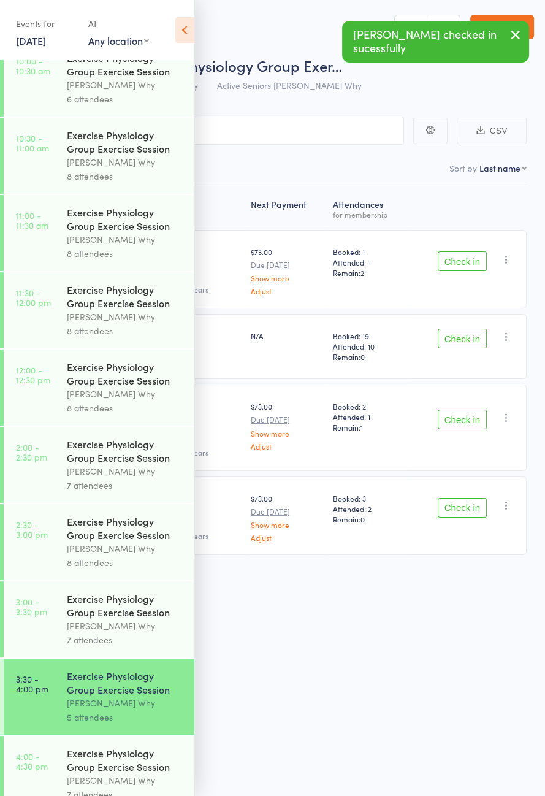
click at [98, 633] on div "Dee Why" at bounding box center [125, 626] width 117 height 14
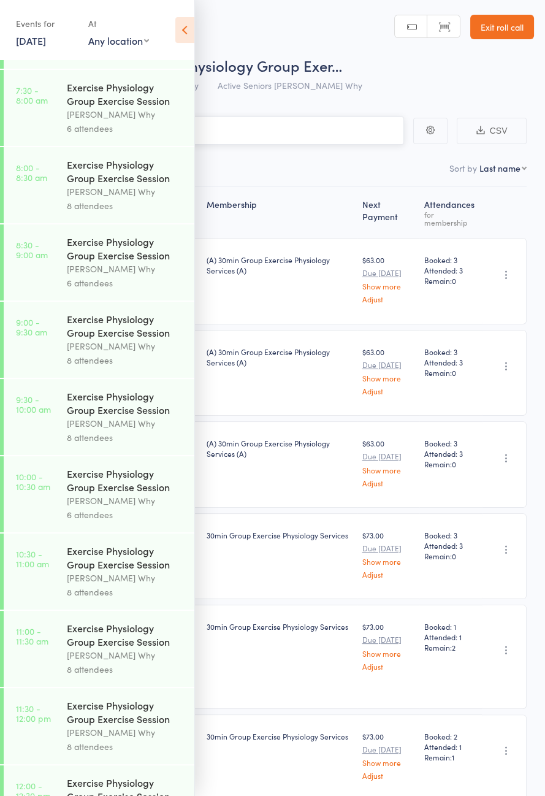
scroll to position [561, 0]
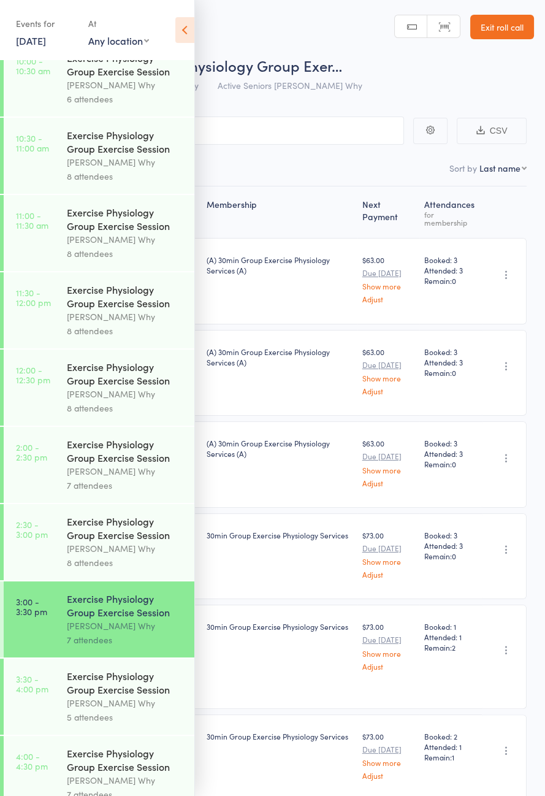
click at [136, 696] on div "Exercise Physiology Group Exercise Session" at bounding box center [125, 682] width 117 height 27
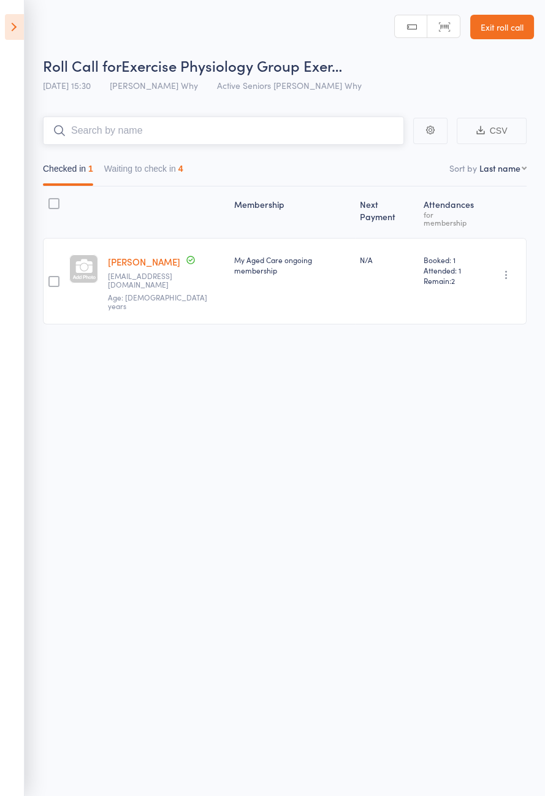
click at [163, 181] on button "Waiting to check in 4" at bounding box center [143, 172] width 79 height 28
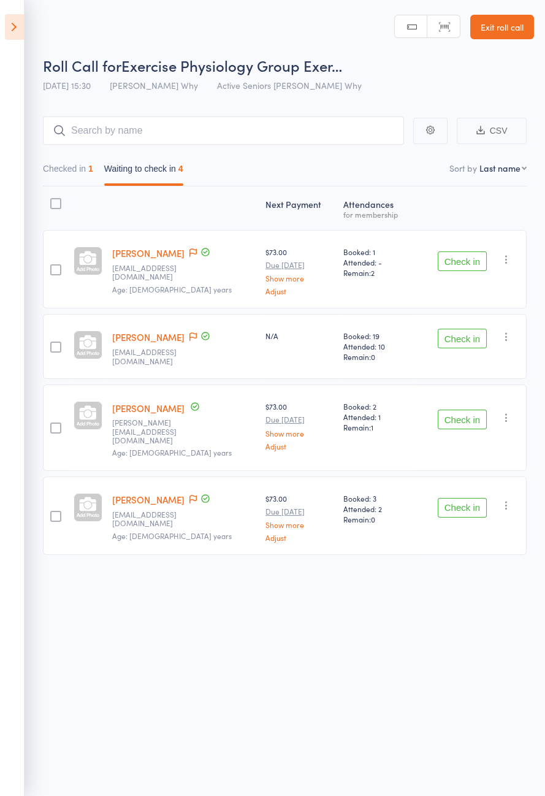
click at [190, 258] on span at bounding box center [193, 253] width 7 height 12
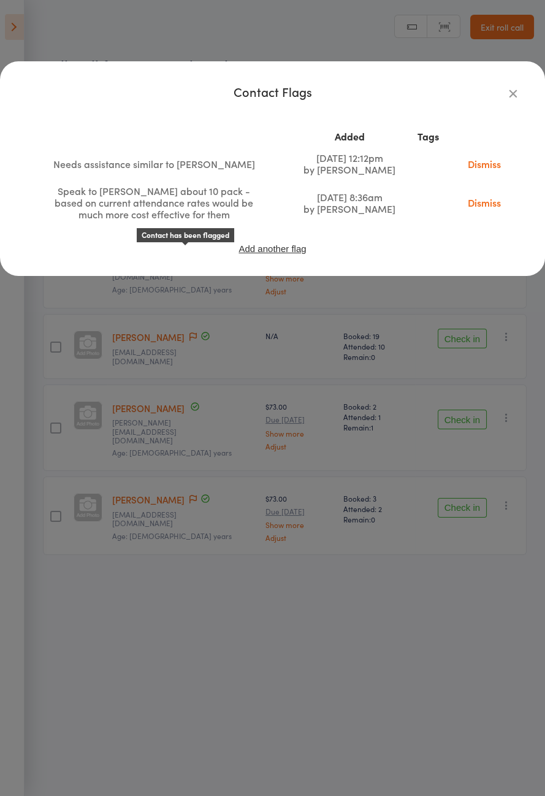
click at [229, 192] on div "Speak to Nicole about 10 pack - based on current attendance rates would be much…" at bounding box center [154, 202] width 215 height 35
click at [517, 98] on icon "button" at bounding box center [513, 93] width 13 height 13
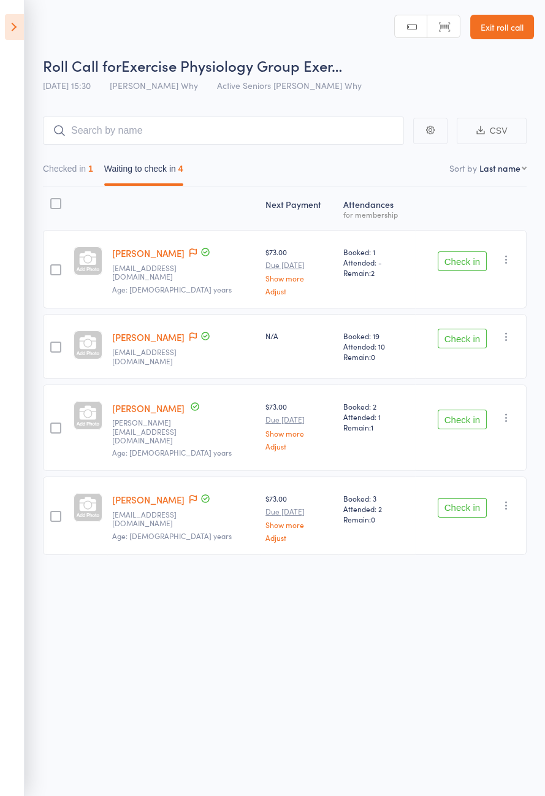
click at [155, 252] on link "[PERSON_NAME]" at bounding box center [148, 253] width 72 height 13
click at [190, 335] on icon at bounding box center [193, 337] width 7 height 9
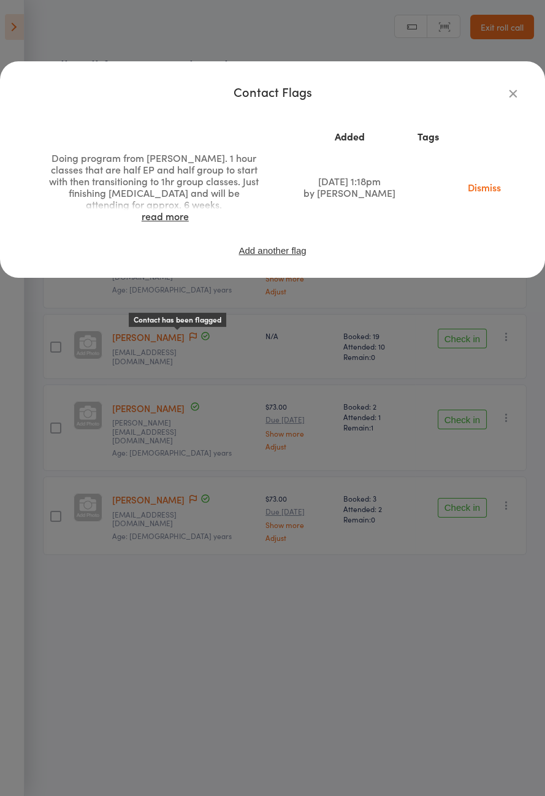
click at [165, 217] on link "read more" at bounding box center [165, 215] width 47 height 13
click at [518, 92] on icon "button" at bounding box center [513, 93] width 13 height 13
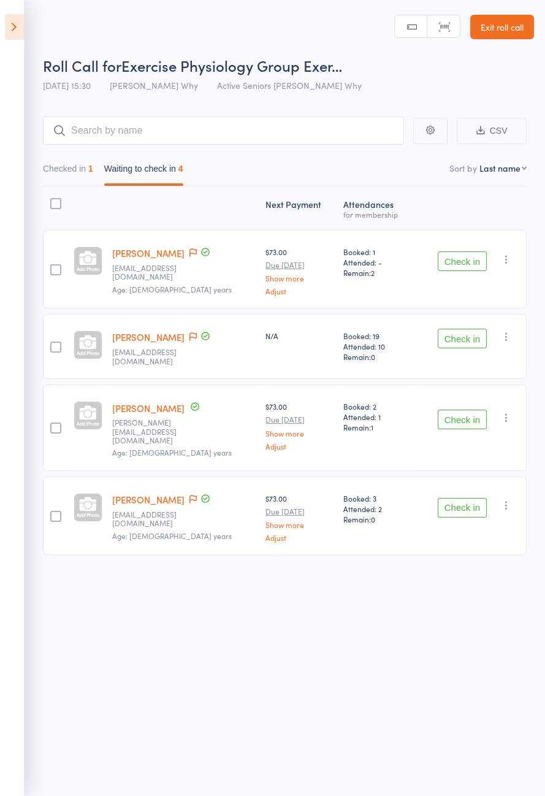
click at [211, 493] on icon at bounding box center [205, 498] width 11 height 11
click at [469, 410] on button "Check in" at bounding box center [462, 420] width 49 height 20
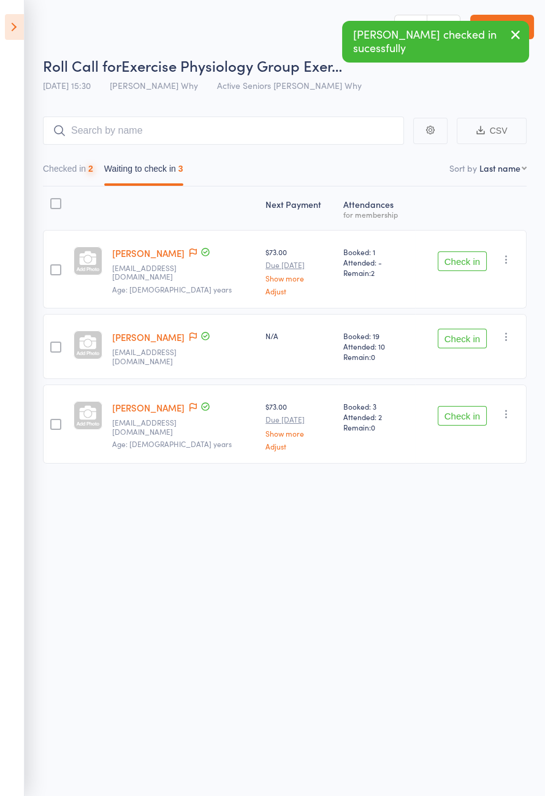
click at [197, 403] on icon at bounding box center [193, 407] width 7 height 9
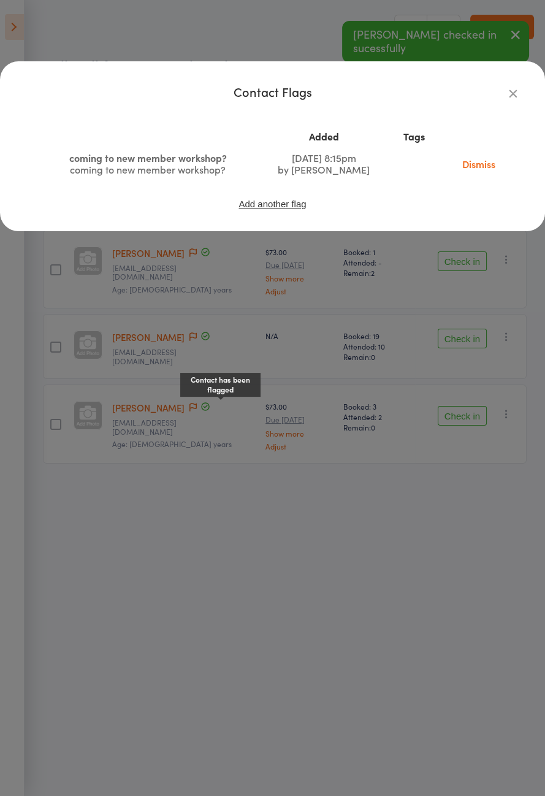
click at [517, 90] on icon "button" at bounding box center [513, 93] width 13 height 13
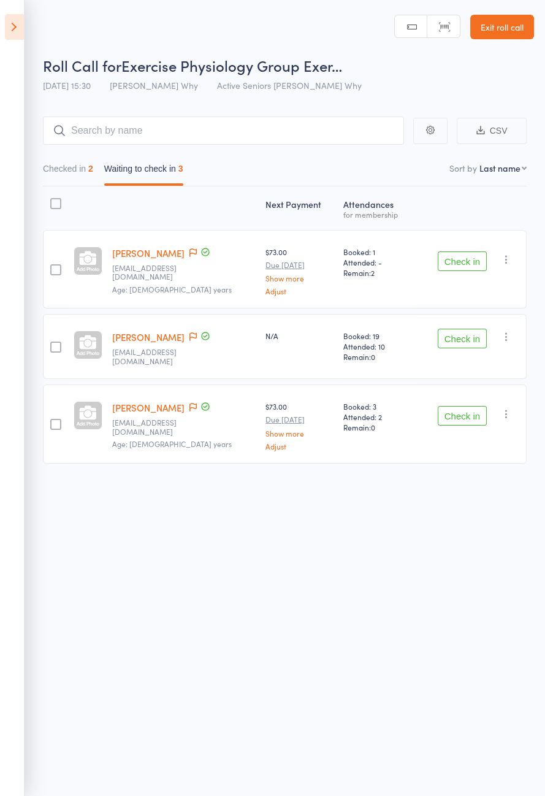
click at [12, 25] on icon at bounding box center [14, 27] width 19 height 26
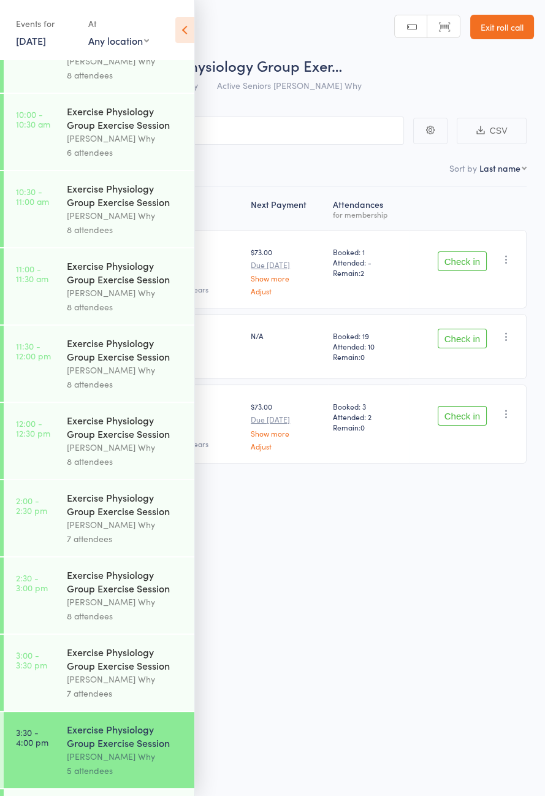
scroll to position [625, 0]
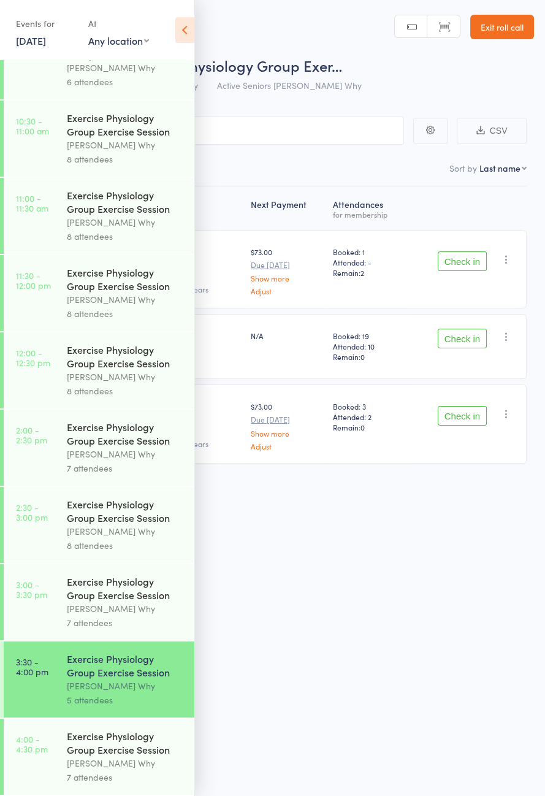
click at [125, 602] on div "Dee Why" at bounding box center [125, 609] width 117 height 14
click at [191, 38] on icon at bounding box center [184, 30] width 19 height 26
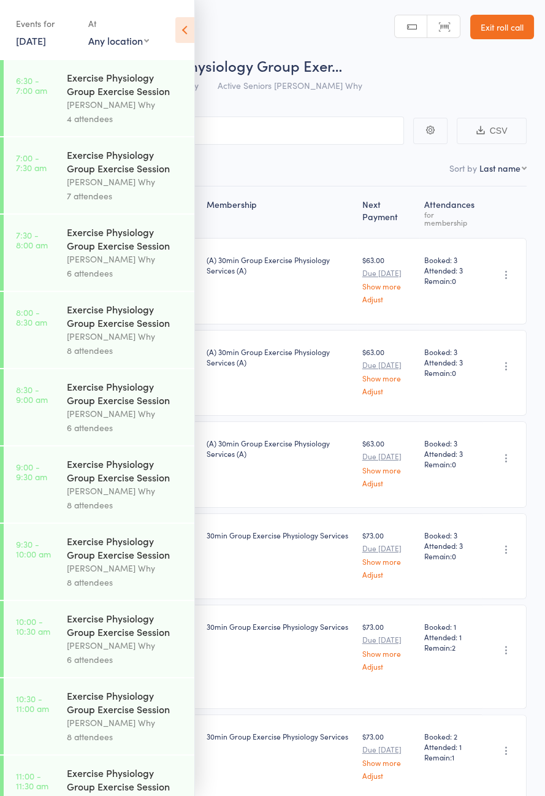
click at [188, 35] on icon at bounding box center [184, 30] width 19 height 26
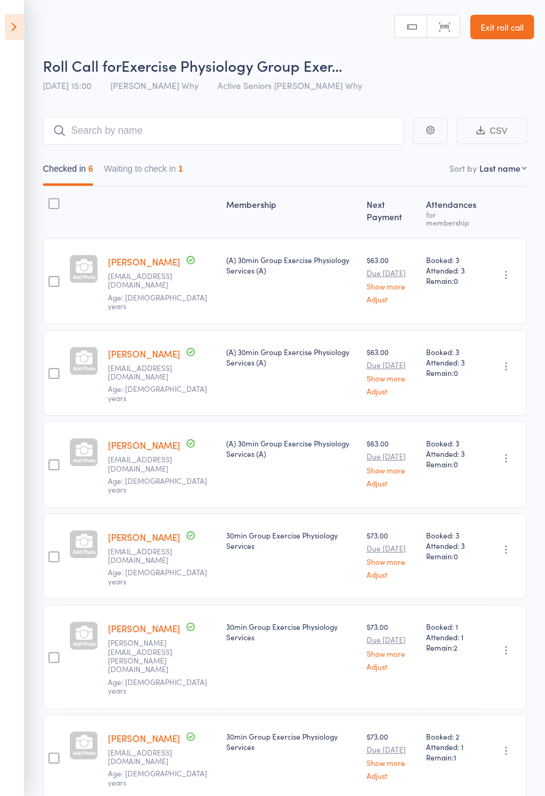
click at [161, 171] on button "Waiting to check in 1" at bounding box center [143, 172] width 79 height 28
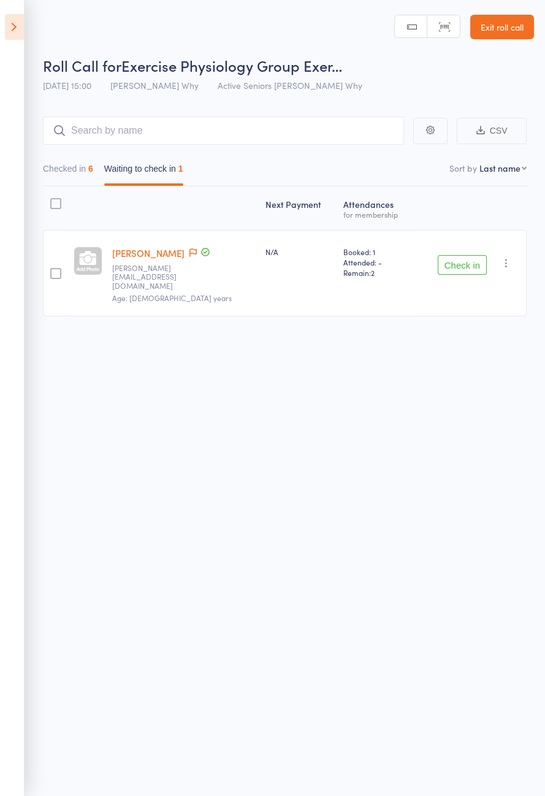
click at [8, 27] on icon at bounding box center [14, 27] width 19 height 26
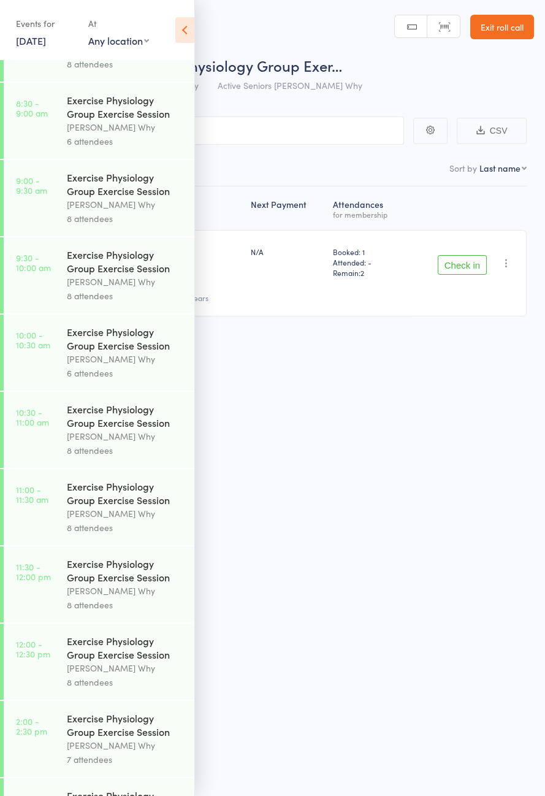
scroll to position [625, 0]
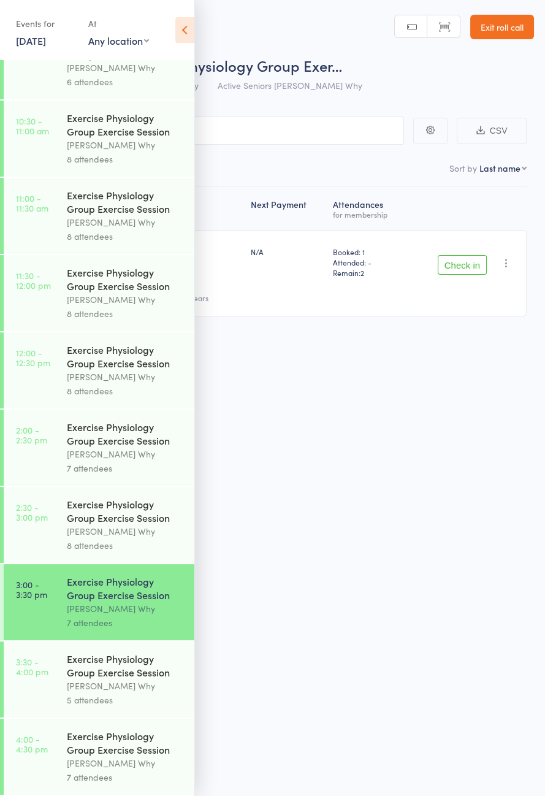
click at [512, 257] on icon "button" at bounding box center [507, 263] width 12 height 12
click at [477, 380] on li "Mark absent" at bounding box center [462, 386] width 101 height 17
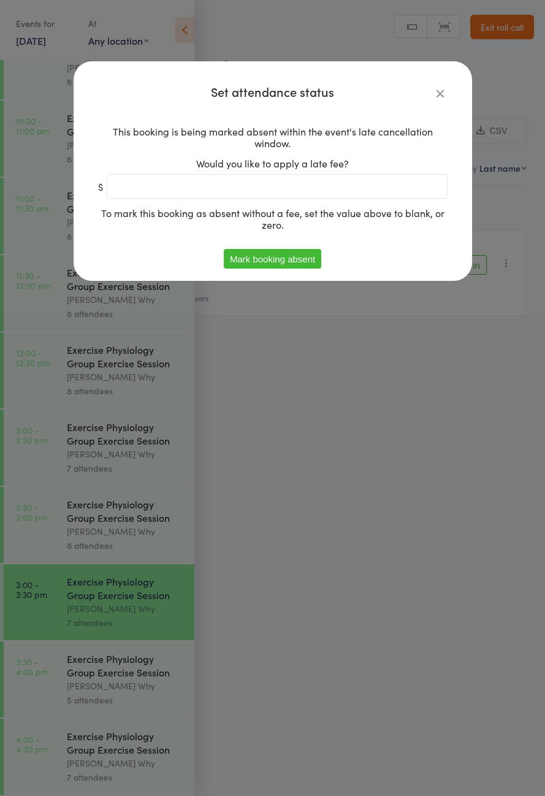
click at [298, 269] on button "Mark booking absent" at bounding box center [273, 259] width 98 height 20
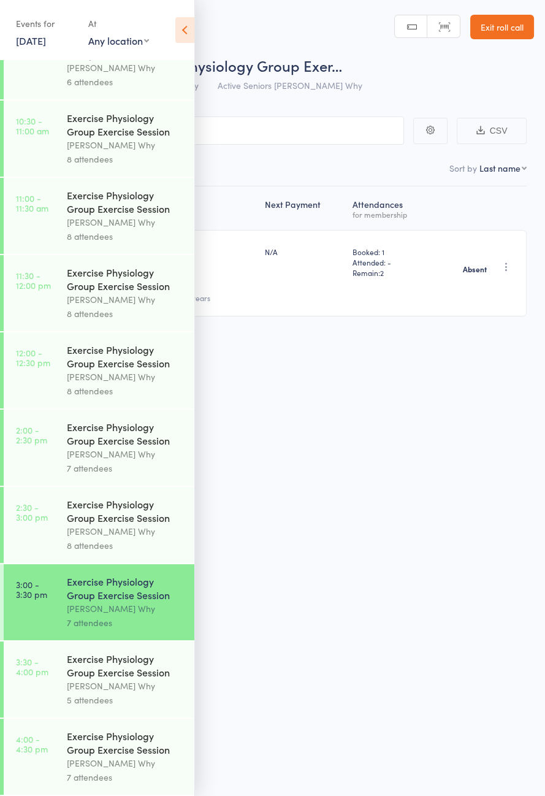
click at [135, 679] on div "Dee Why" at bounding box center [125, 686] width 117 height 14
click at [188, 40] on icon at bounding box center [184, 30] width 19 height 26
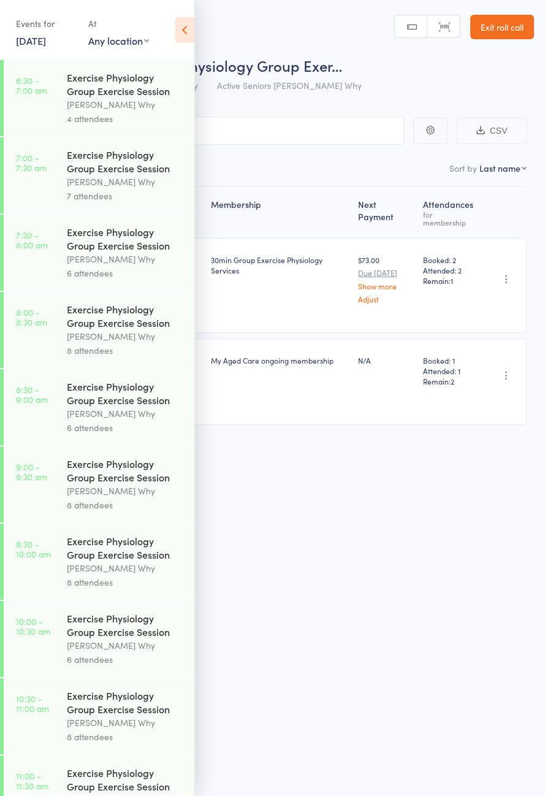
click at [194, 36] on icon at bounding box center [184, 30] width 19 height 26
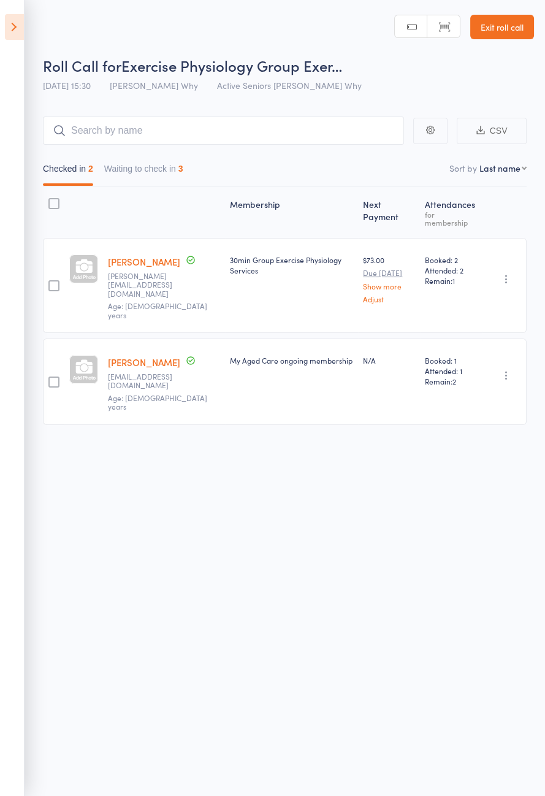
click at [163, 172] on button "Waiting to check in 3" at bounding box center [143, 172] width 79 height 28
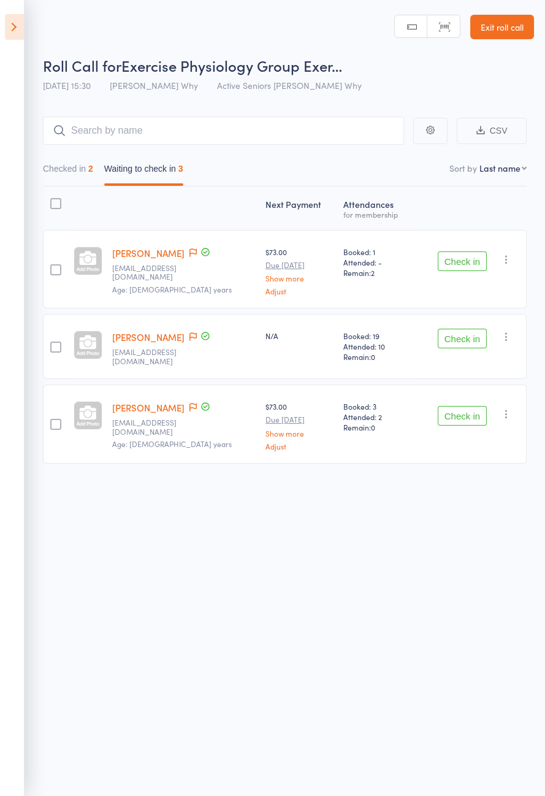
click at [475, 256] on button "Check in" at bounding box center [462, 262] width 49 height 20
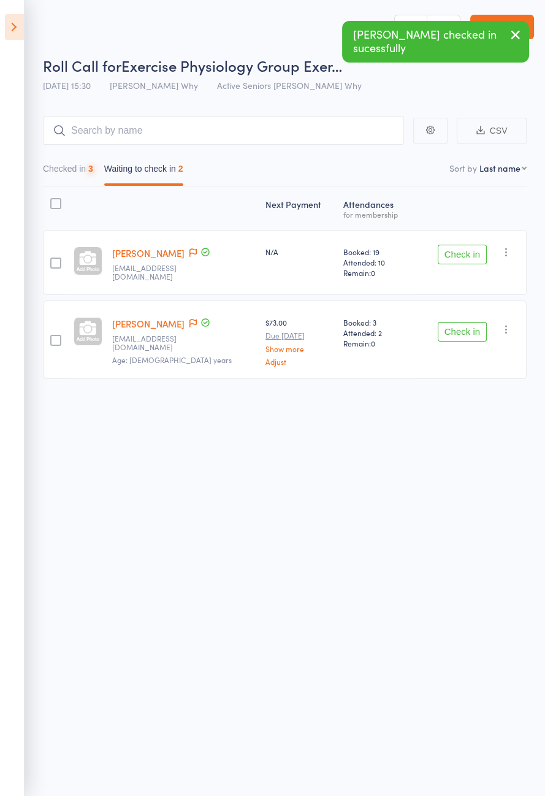
click at [470, 328] on button "Check in" at bounding box center [462, 332] width 49 height 20
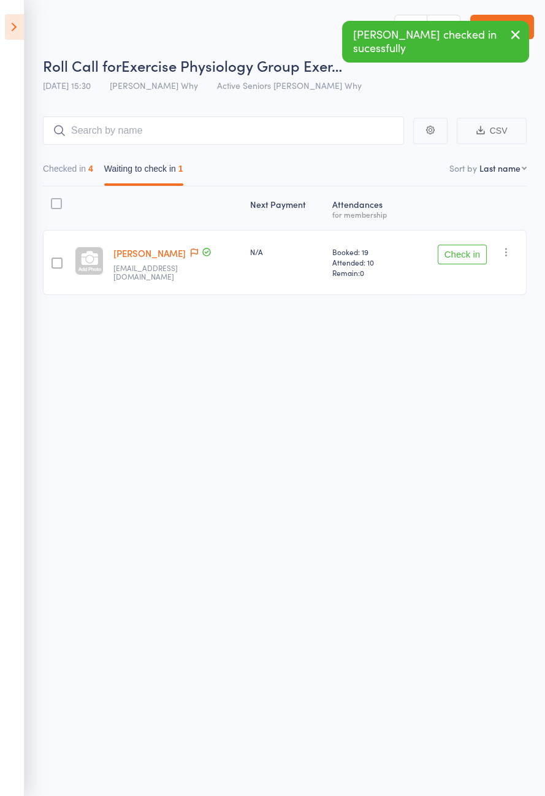
click at [86, 169] on button "Checked in 4" at bounding box center [68, 172] width 50 height 28
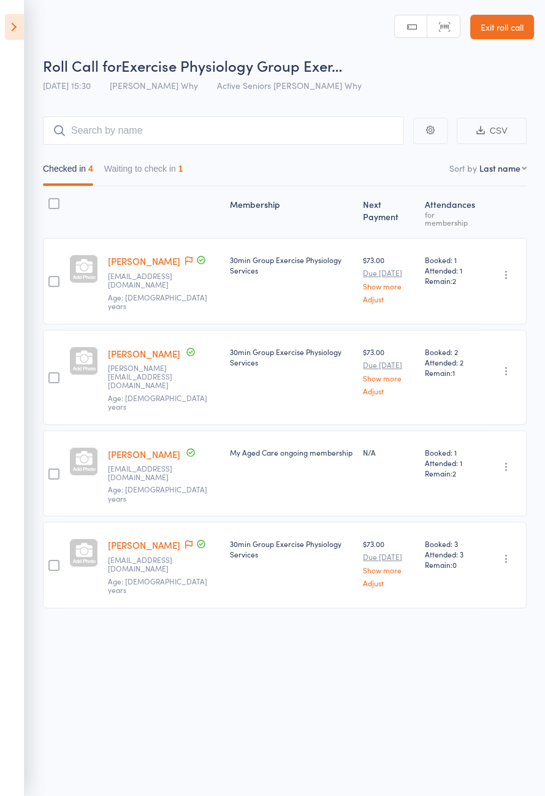
click at [141, 259] on link "Trevor Butchart" at bounding box center [144, 261] width 72 height 13
click at [15, 37] on icon at bounding box center [14, 27] width 19 height 26
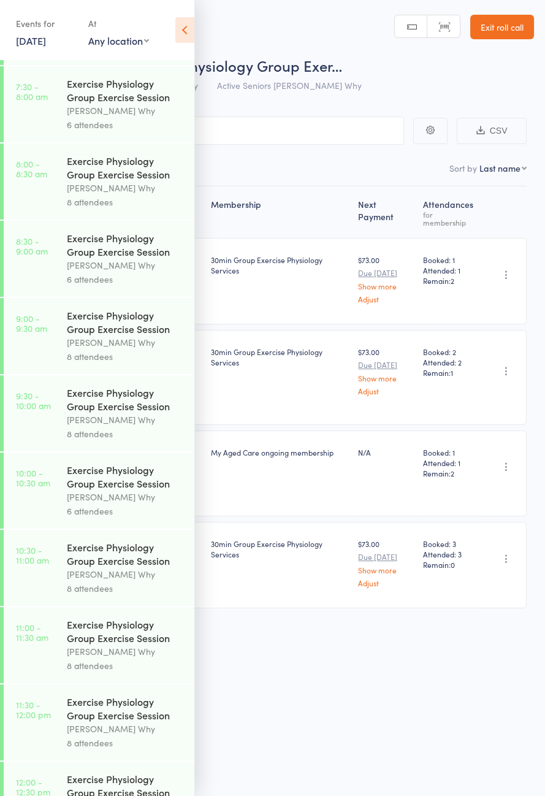
scroll to position [625, 0]
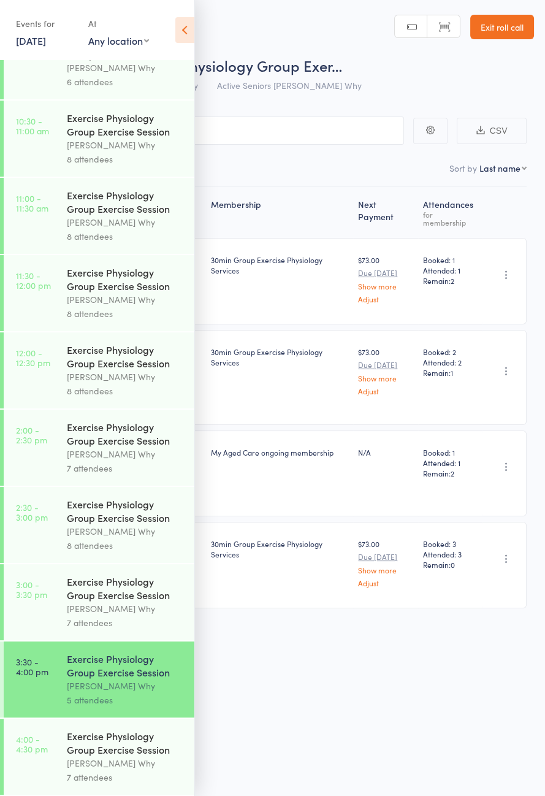
click at [191, 31] on icon at bounding box center [184, 30] width 19 height 26
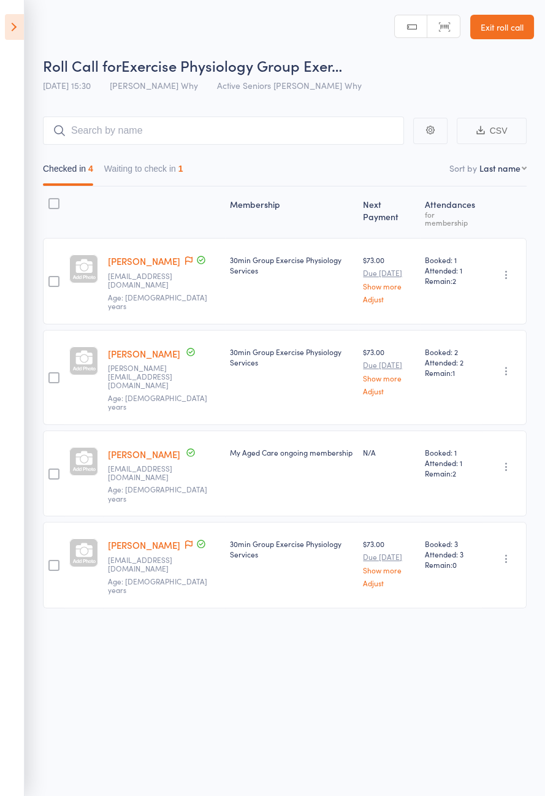
click at [162, 171] on button "Waiting to check in 1" at bounding box center [143, 172] width 79 height 28
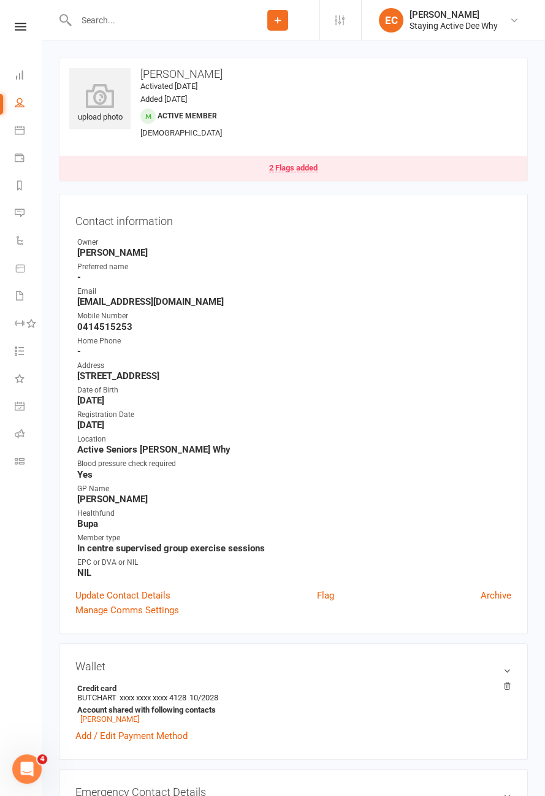
click at [298, 167] on div "2 Flags added" at bounding box center [293, 168] width 48 height 9
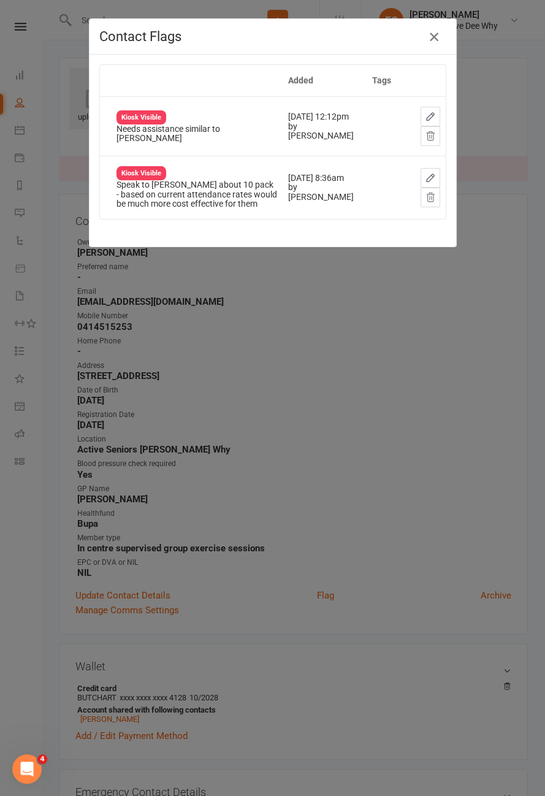
click at [434, 38] on icon "button" at bounding box center [434, 36] width 15 height 15
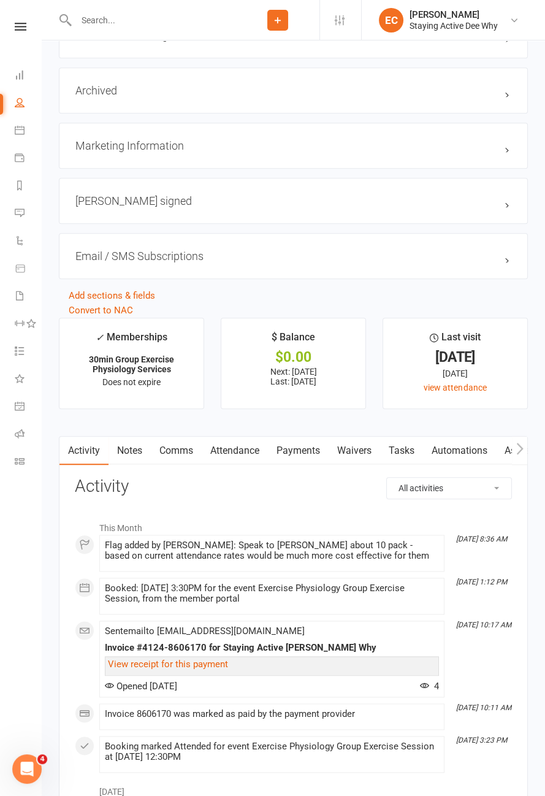
scroll to position [1298, 0]
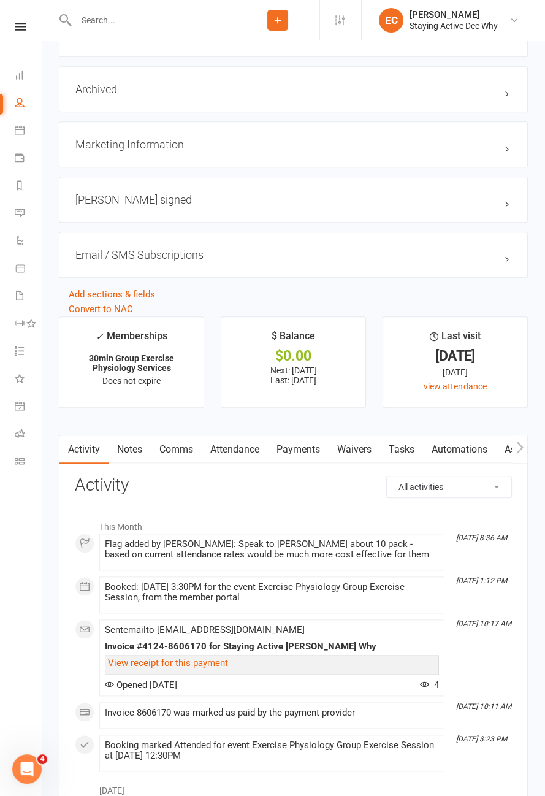
click at [303, 449] on link "Payments" at bounding box center [298, 450] width 61 height 28
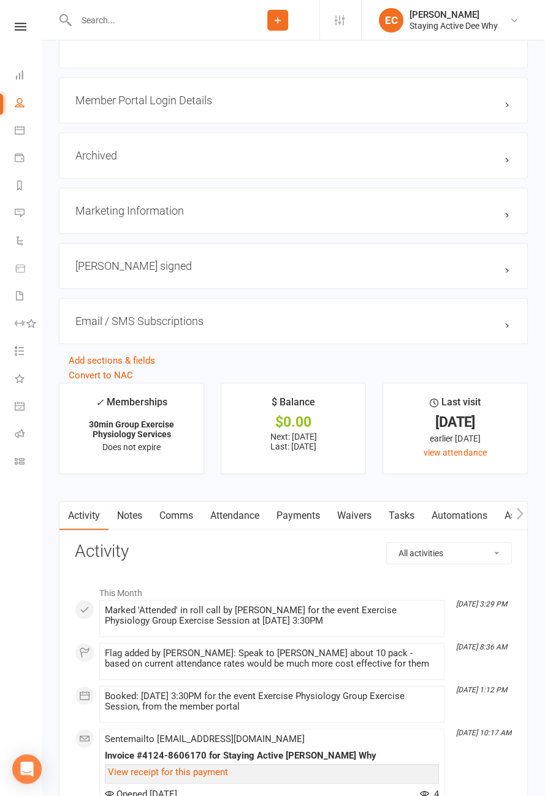
scroll to position [1239, 0]
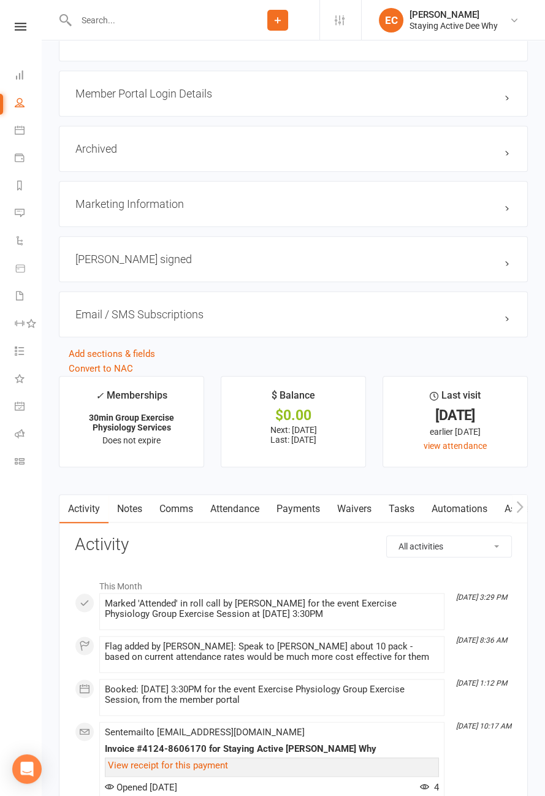
click at [245, 517] on link "Attendance" at bounding box center [235, 509] width 66 height 28
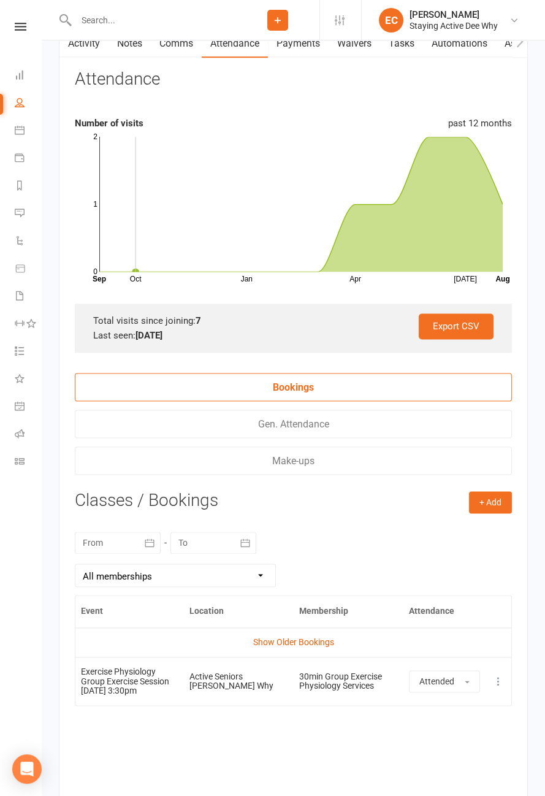
click at [144, 547] on button "button" at bounding box center [150, 543] width 22 height 22
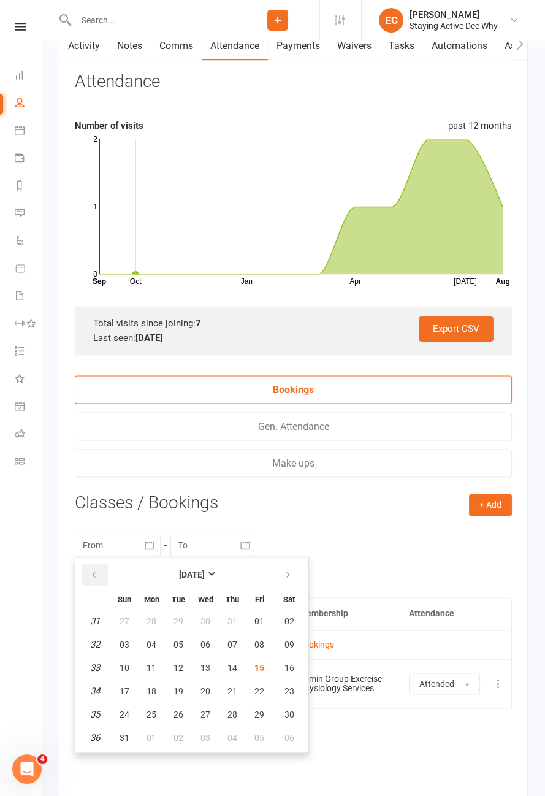
click at [105, 568] on button "button" at bounding box center [95, 575] width 26 height 22
click at [180, 618] on span "01" at bounding box center [179, 622] width 10 height 10
type input "[DATE]"
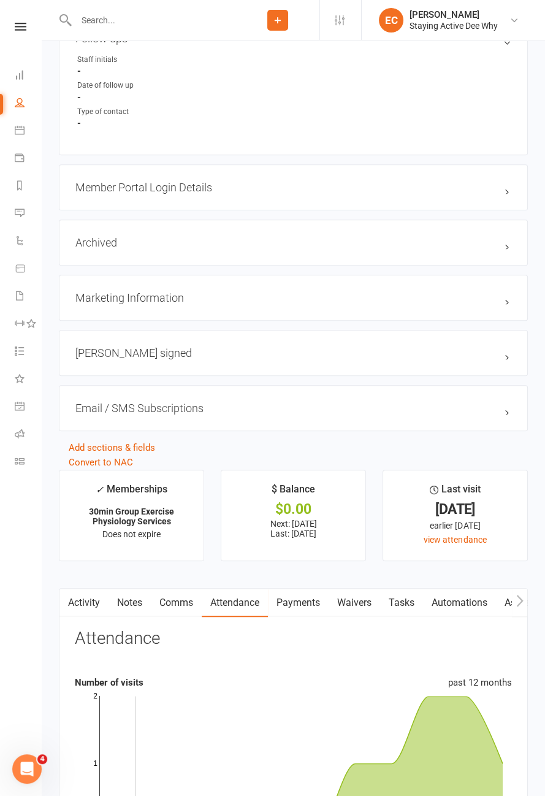
scroll to position [1134, 0]
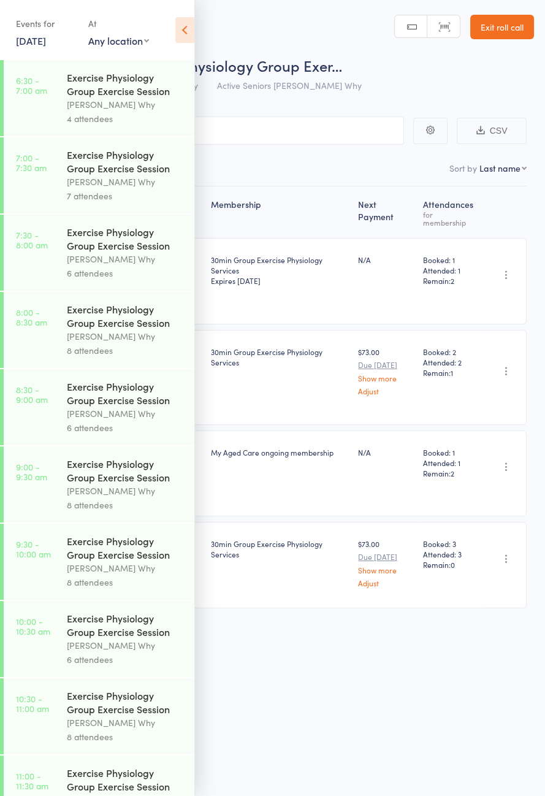
click at [190, 26] on icon at bounding box center [184, 30] width 19 height 26
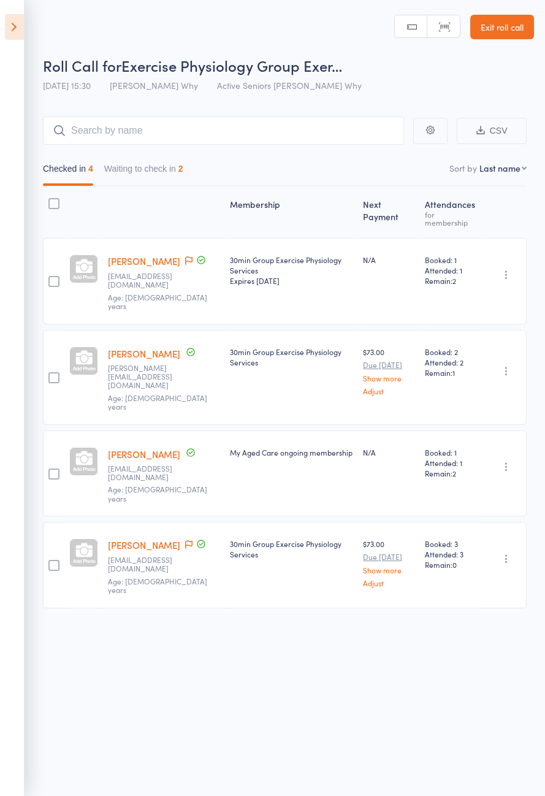
click at [166, 174] on button "Waiting to check in 2" at bounding box center [143, 172] width 79 height 28
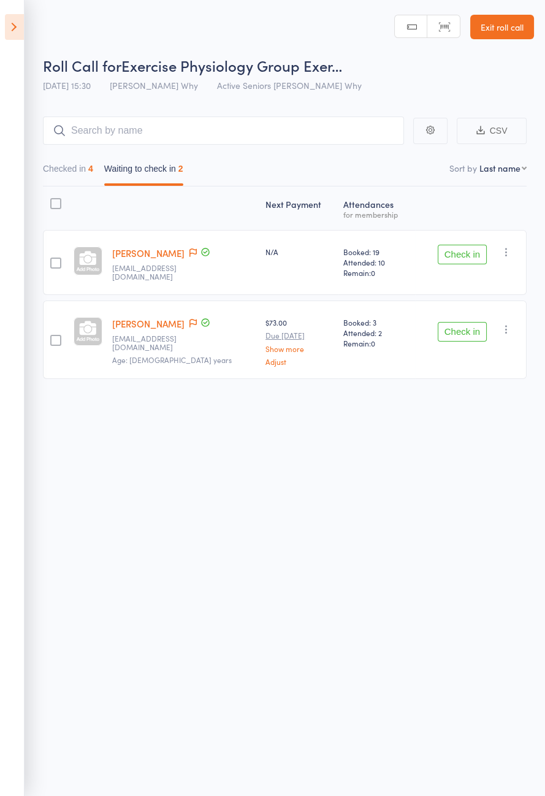
click at [190, 319] on icon at bounding box center [193, 323] width 7 height 9
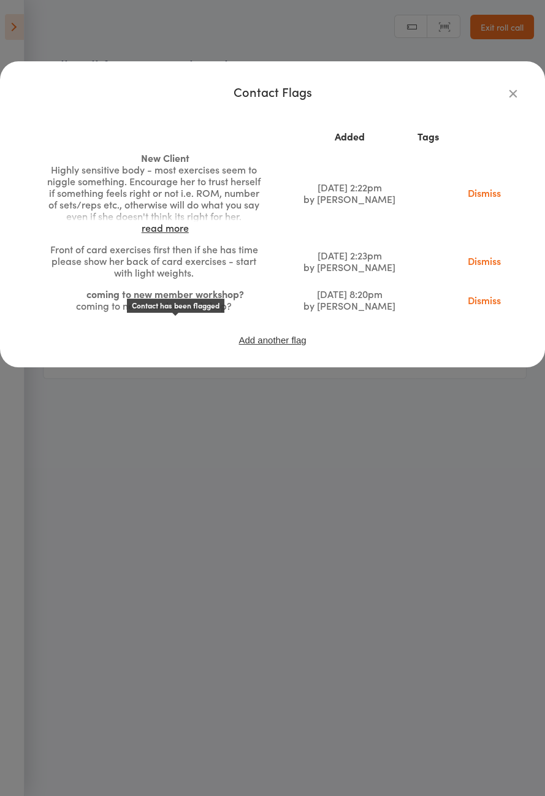
click at [517, 99] on icon "button" at bounding box center [513, 93] width 13 height 13
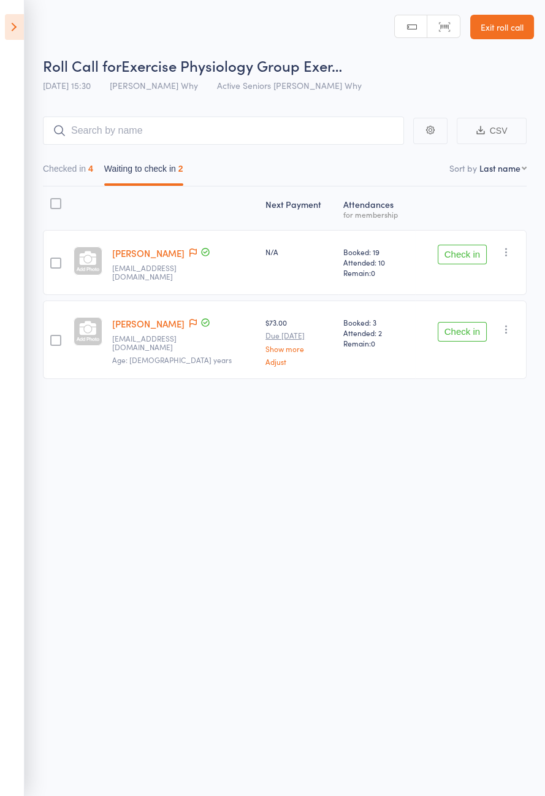
click at [133, 318] on link "[PERSON_NAME]" at bounding box center [148, 323] width 72 height 13
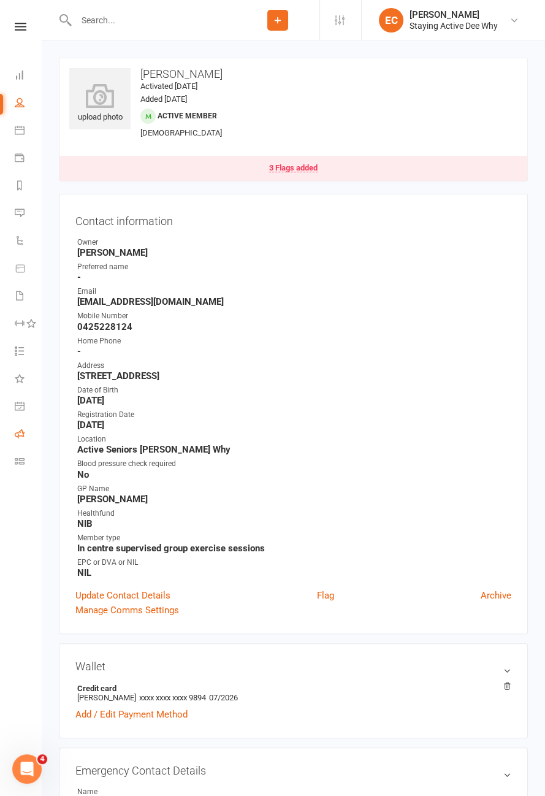
click at [21, 434] on icon at bounding box center [20, 434] width 10 height 10
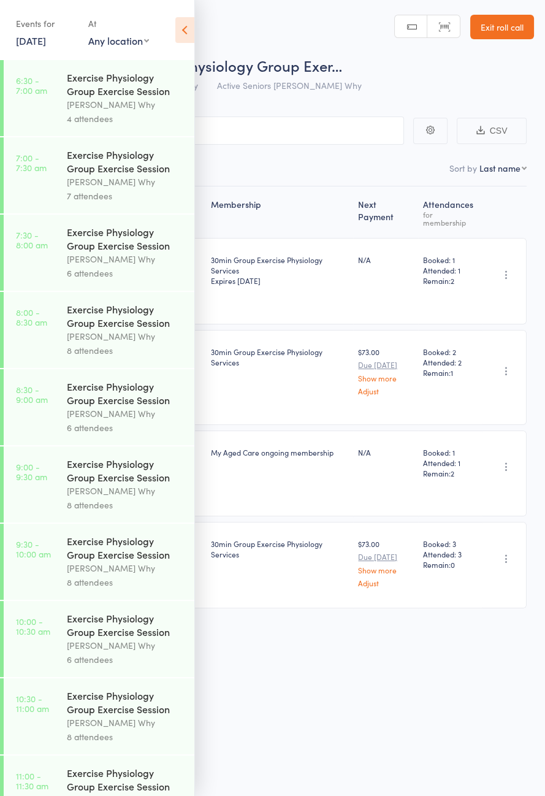
click at [182, 26] on icon at bounding box center [184, 30] width 19 height 26
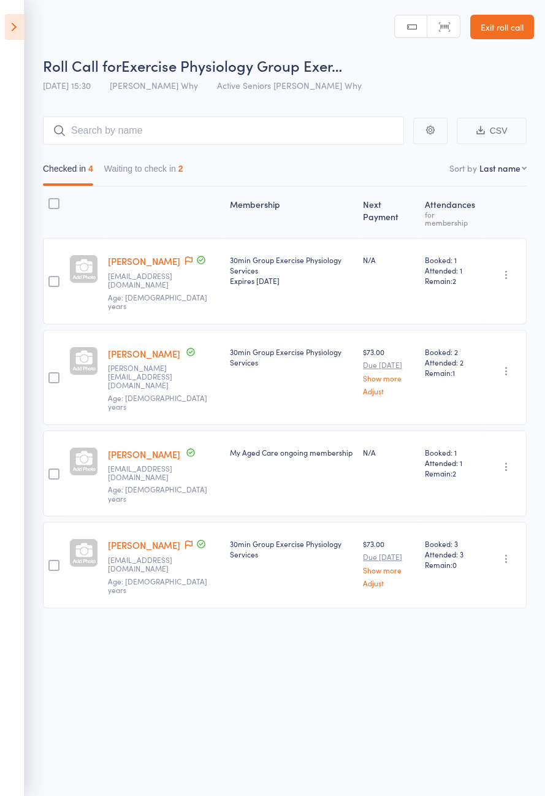
click at [173, 184] on button "Waiting to check in 2" at bounding box center [143, 172] width 79 height 28
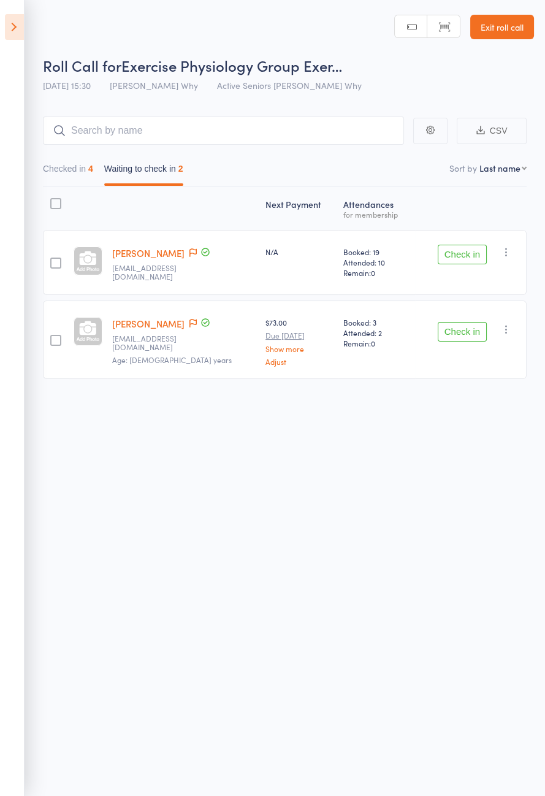
click at [464, 328] on button "Check in" at bounding box center [462, 332] width 49 height 20
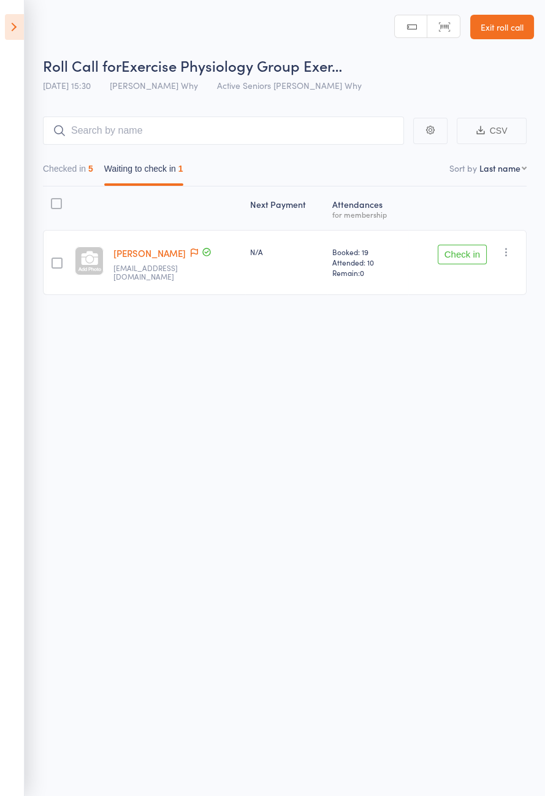
click at [469, 254] on button "Check in" at bounding box center [462, 255] width 49 height 20
click at [9, 32] on icon at bounding box center [14, 27] width 19 height 26
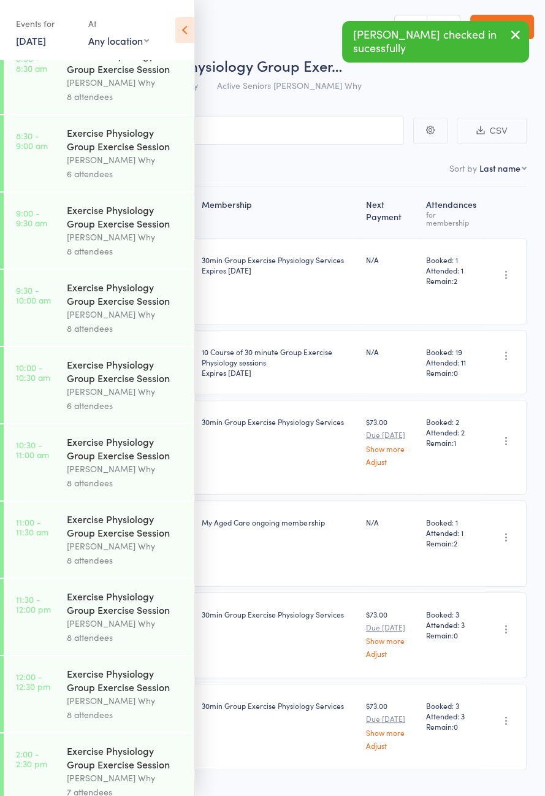
scroll to position [625, 0]
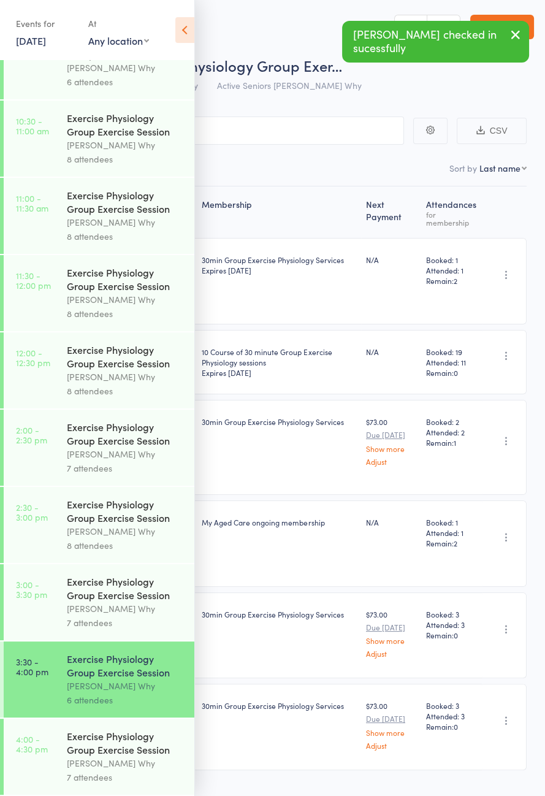
click at [129, 741] on div "Exercise Physiology Group Exercise Session" at bounding box center [125, 743] width 117 height 27
click at [193, 29] on icon at bounding box center [184, 30] width 19 height 26
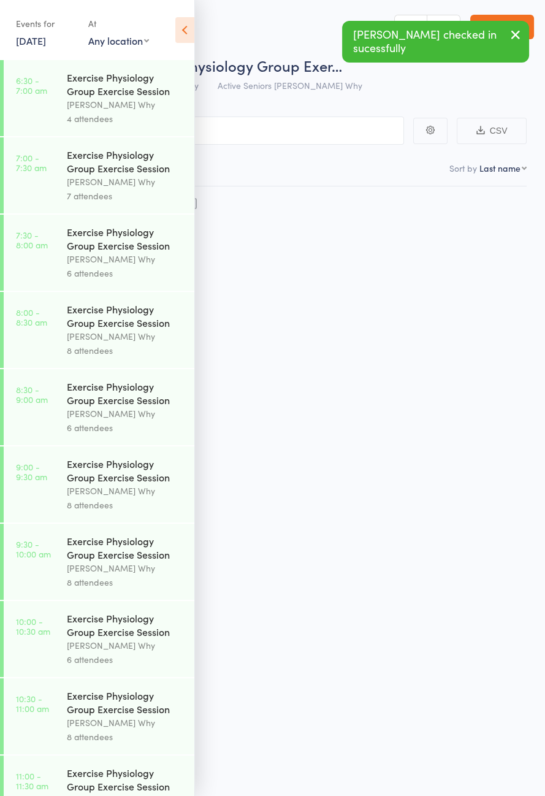
click at [184, 34] on icon at bounding box center [184, 30] width 19 height 26
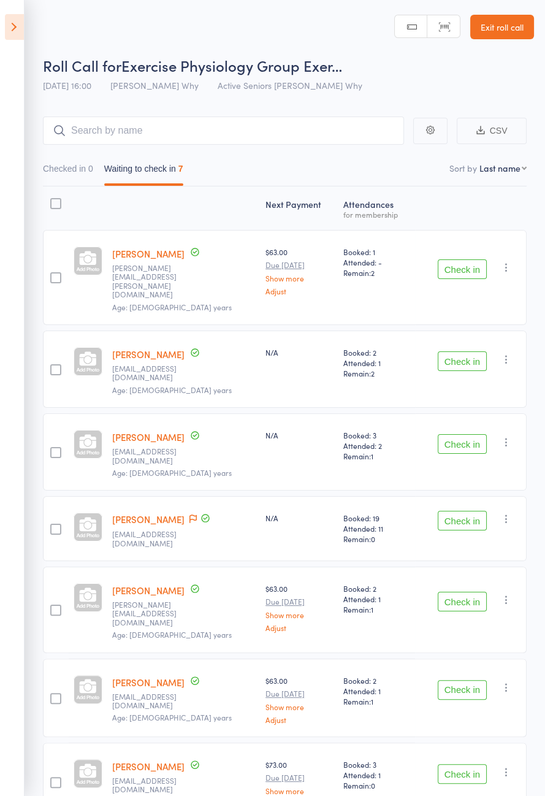
click at [485, 260] on button "Check in" at bounding box center [462, 270] width 49 height 20
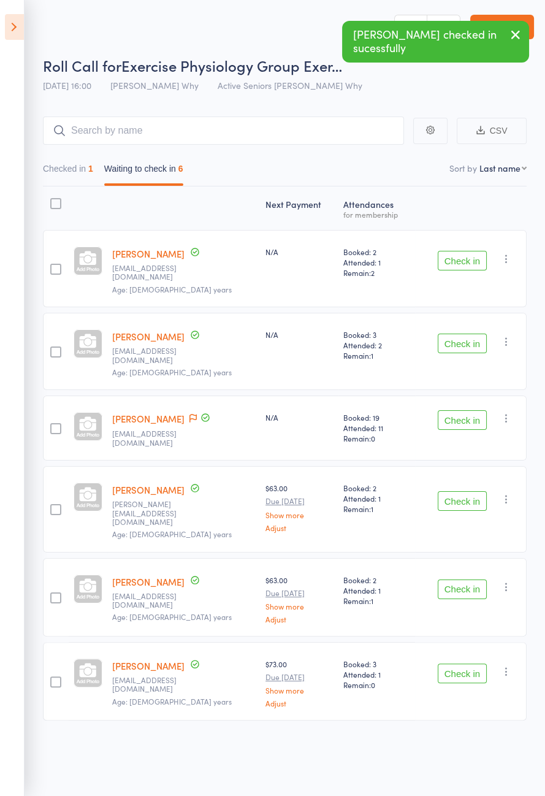
click at [155, 412] on link "[PERSON_NAME]" at bounding box center [148, 418] width 72 height 13
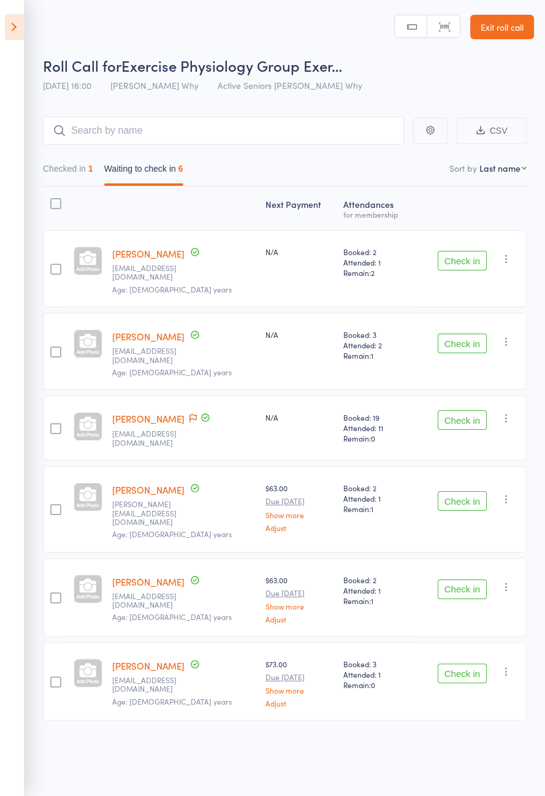
click at [472, 260] on button "Check in" at bounding box center [462, 261] width 49 height 20
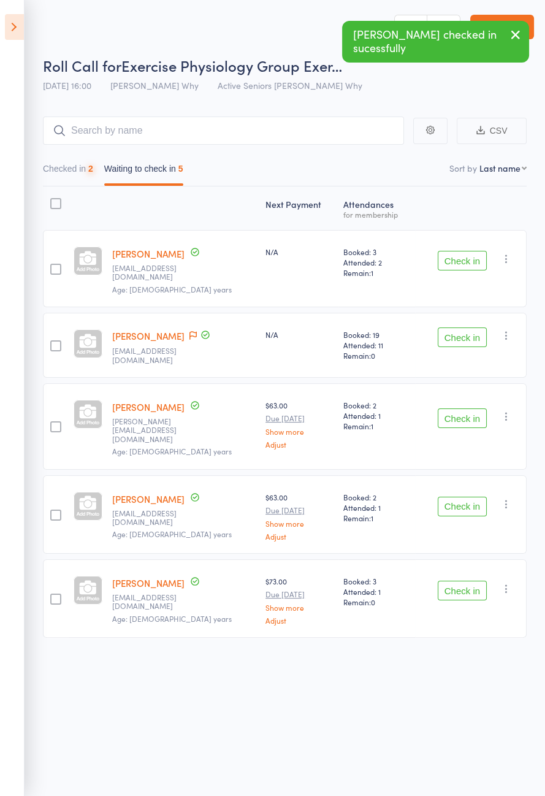
click at [463, 258] on button "Check in" at bounding box center [462, 261] width 49 height 20
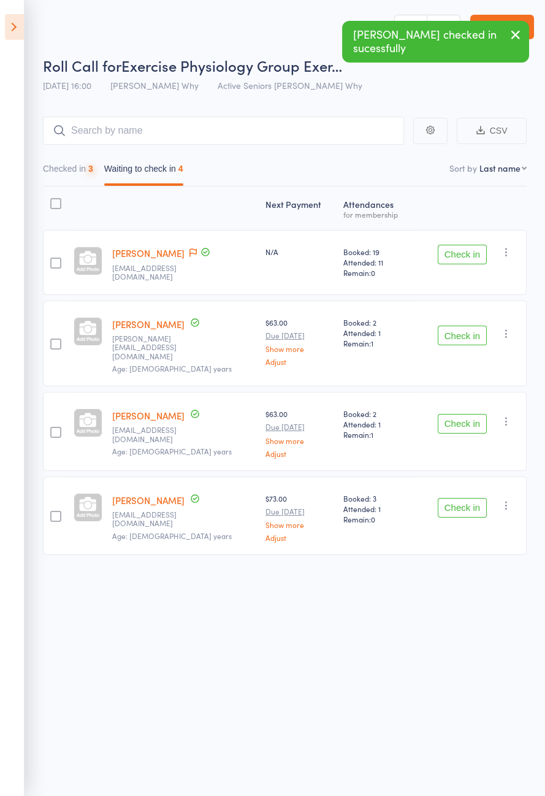
click at [474, 254] on button "Check in" at bounding box center [462, 255] width 49 height 20
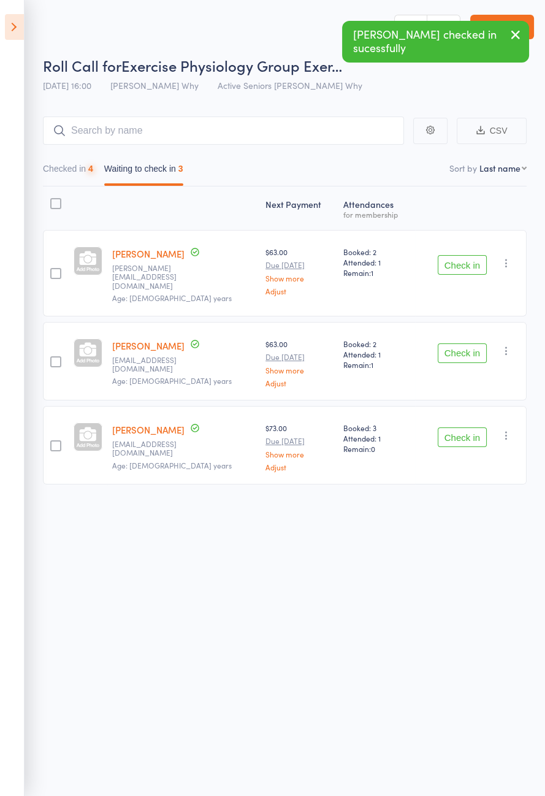
click at [474, 428] on button "Check in" at bounding box center [462, 438] width 49 height 20
click at [468, 347] on button "Check in" at bounding box center [462, 354] width 49 height 20
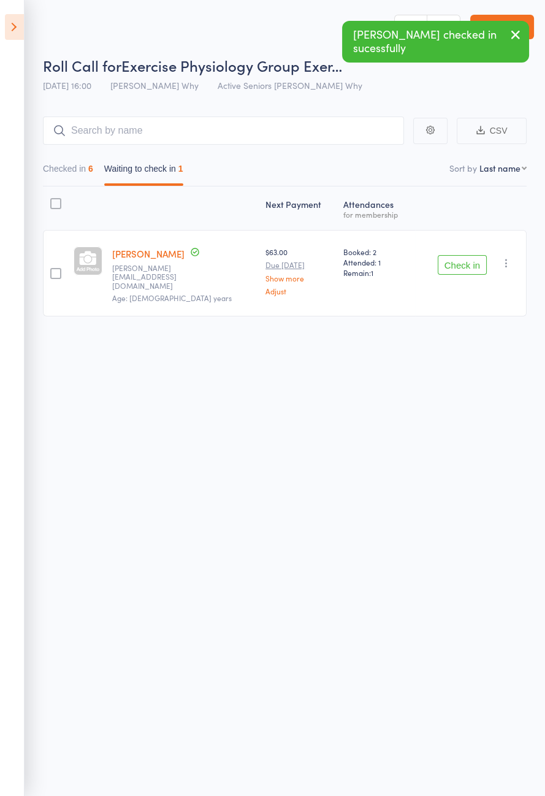
click at [463, 259] on button "Check in" at bounding box center [462, 265] width 49 height 20
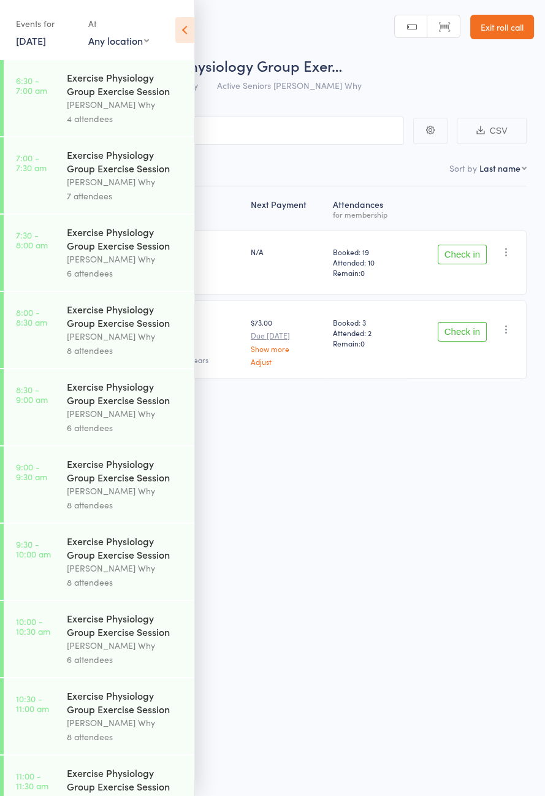
scroll to position [625, 0]
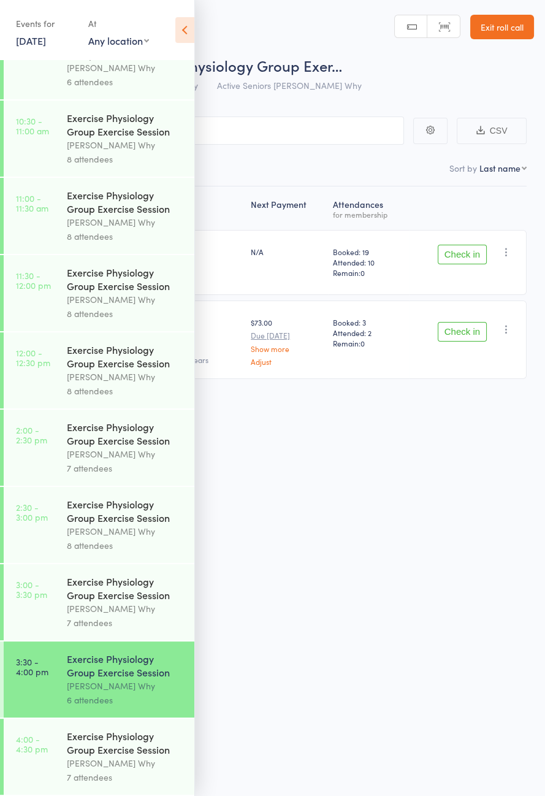
click at [136, 753] on div "Exercise Physiology Group Exercise Session" at bounding box center [125, 743] width 117 height 27
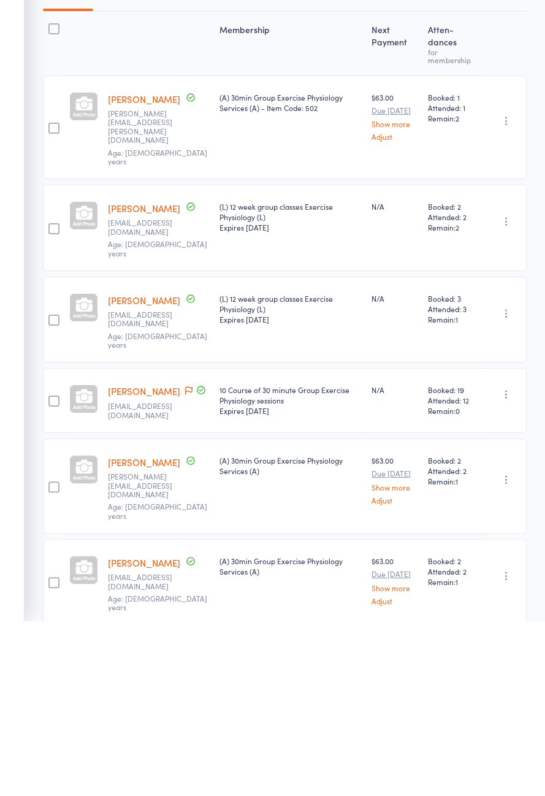
click at [138, 560] on link "[PERSON_NAME]" at bounding box center [144, 566] width 72 height 13
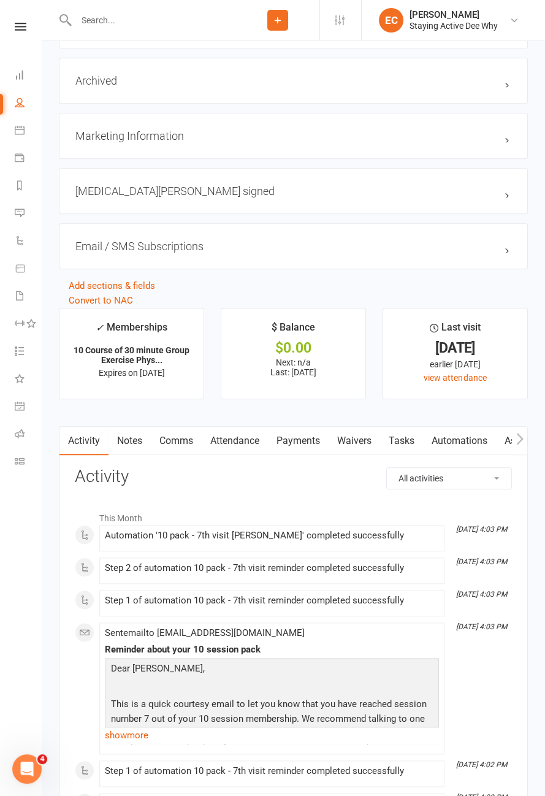
click at [248, 436] on link "Attendance" at bounding box center [235, 441] width 66 height 28
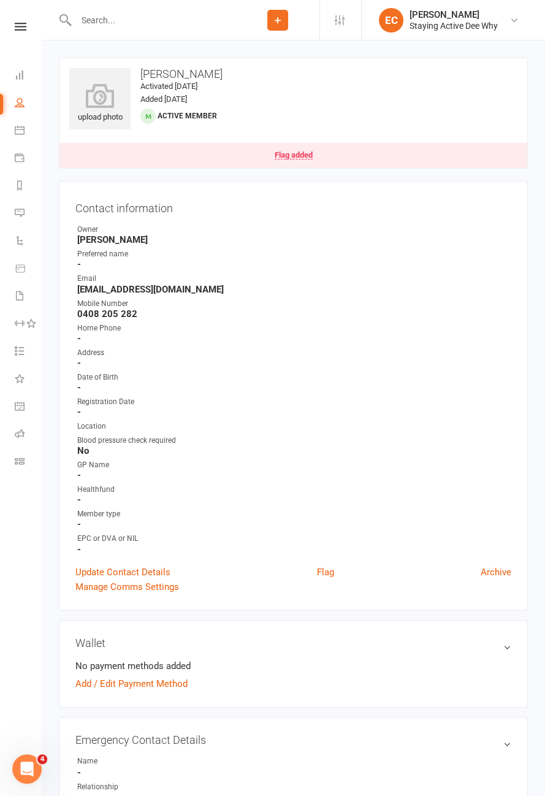
click at [285, 158] on div "Flag added" at bounding box center [294, 155] width 38 height 9
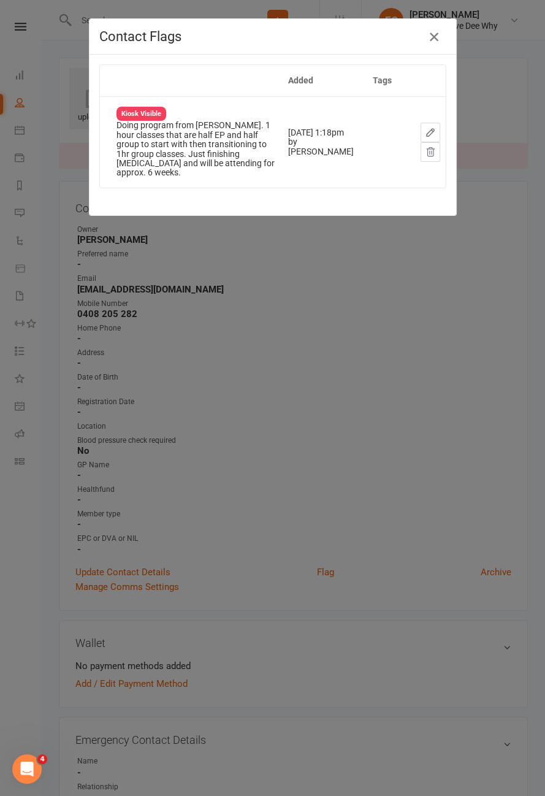
click at [433, 44] on button "button" at bounding box center [435, 37] width 20 height 20
